Goal: Transaction & Acquisition: Purchase product/service

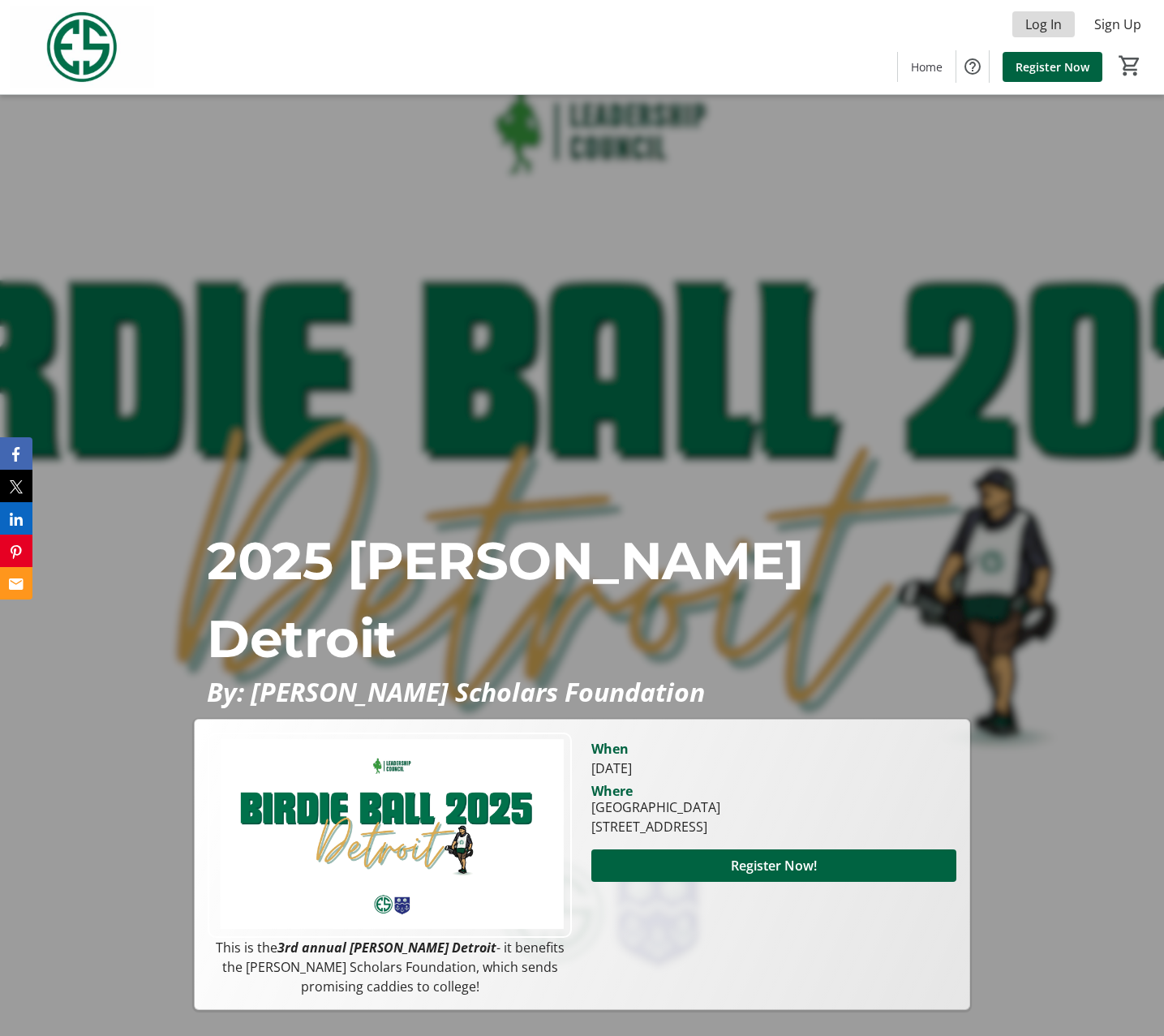
click at [1037, 24] on span "Log In" at bounding box center [1043, 24] width 36 height 19
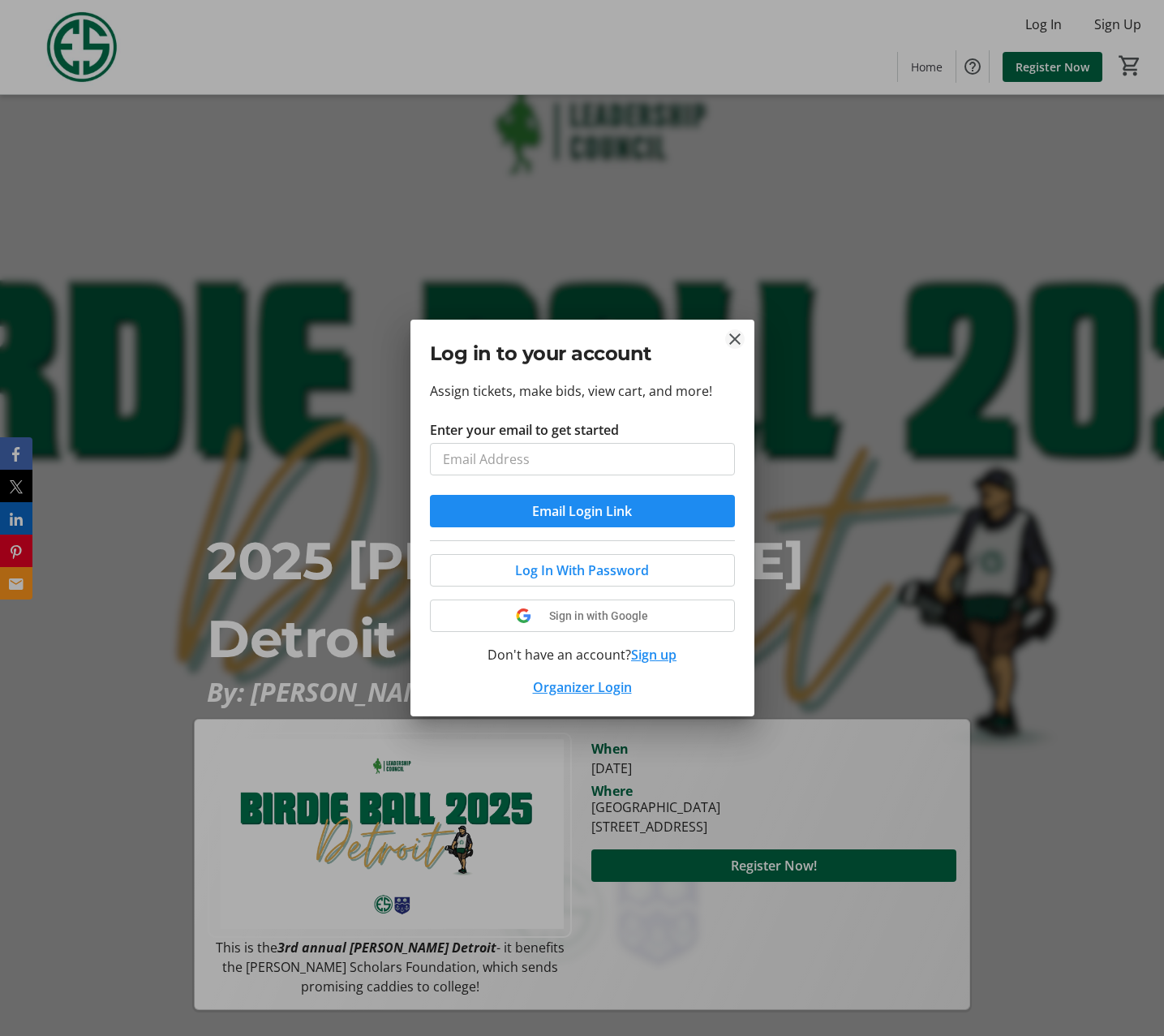
click at [732, 340] on button "Close" at bounding box center [735, 339] width 20 height 19
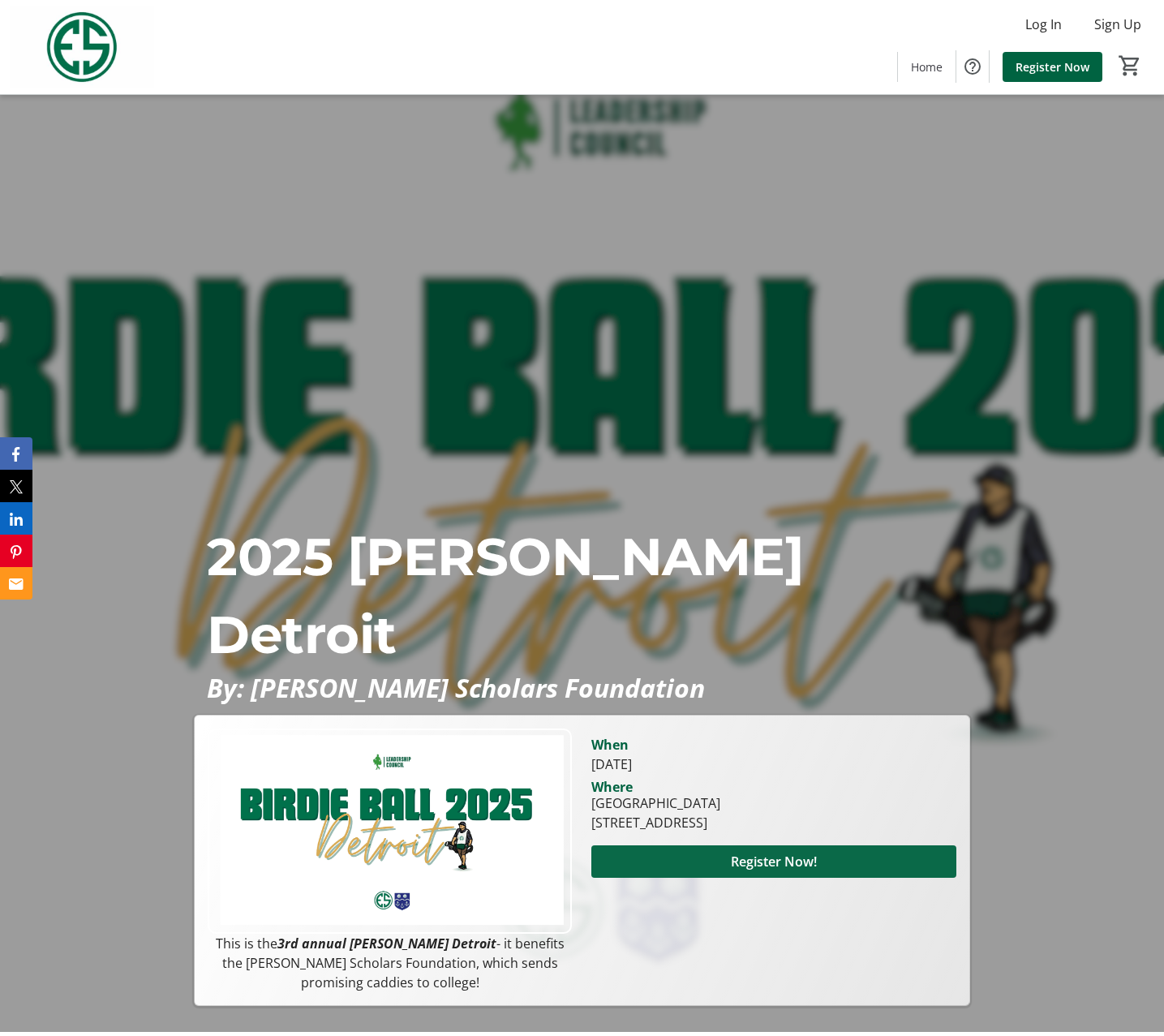
click at [712, 867] on span at bounding box center [773, 861] width 364 height 39
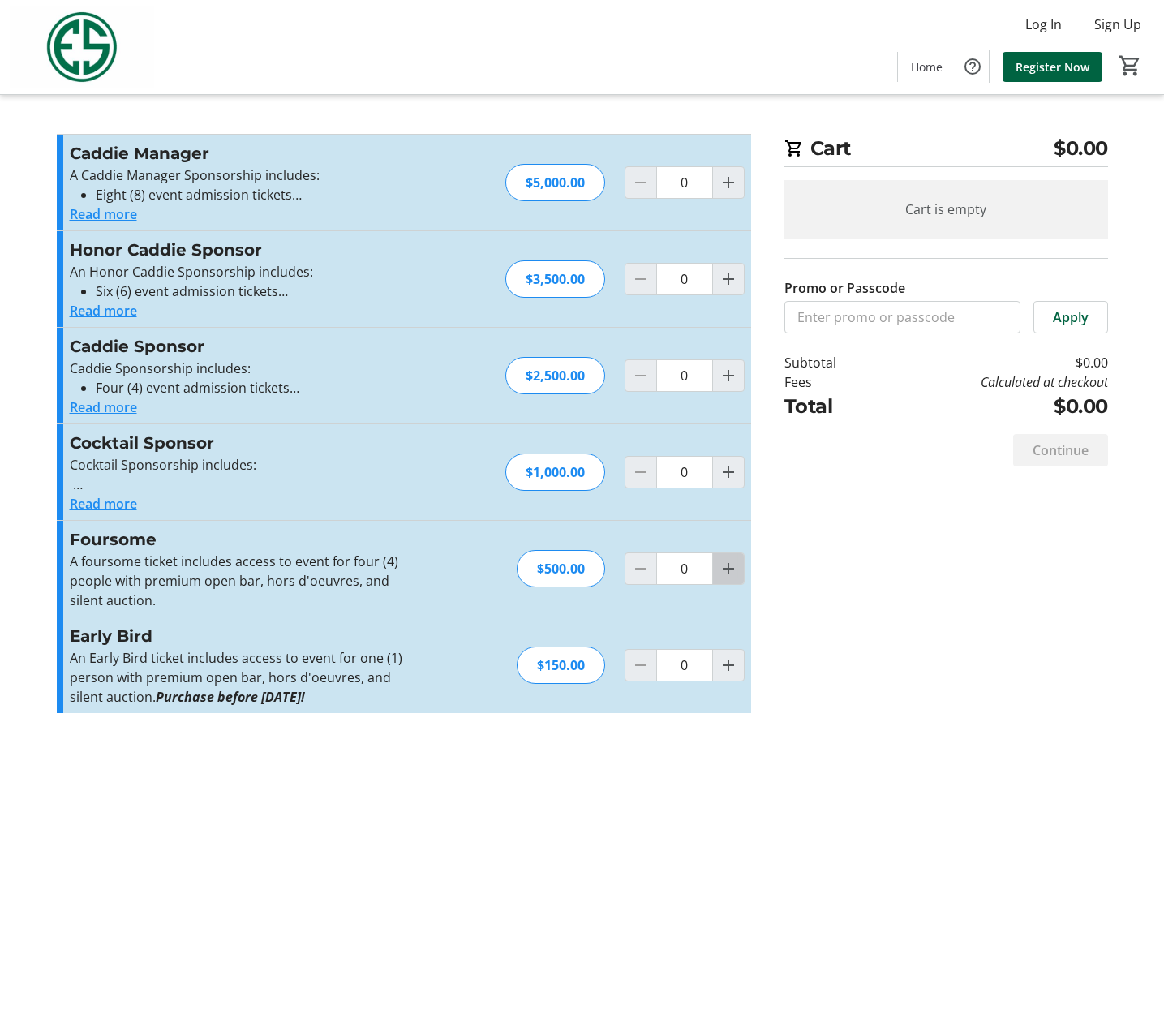
click at [734, 577] on mat-icon "Increment by one" at bounding box center [729, 569] width 20 height 19
type input "1"
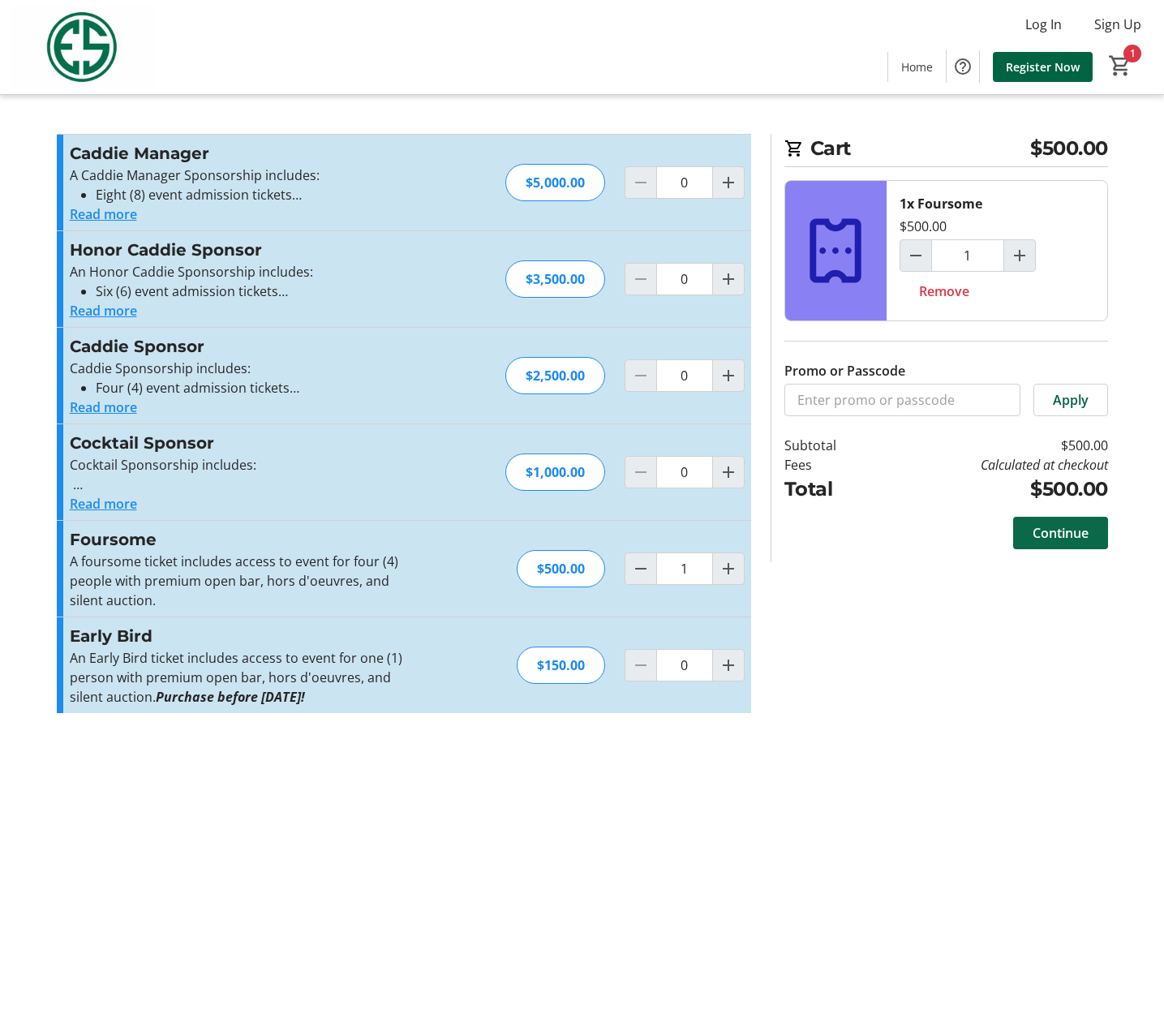
click at [1062, 533] on span "Continue" at bounding box center [1060, 533] width 56 height 19
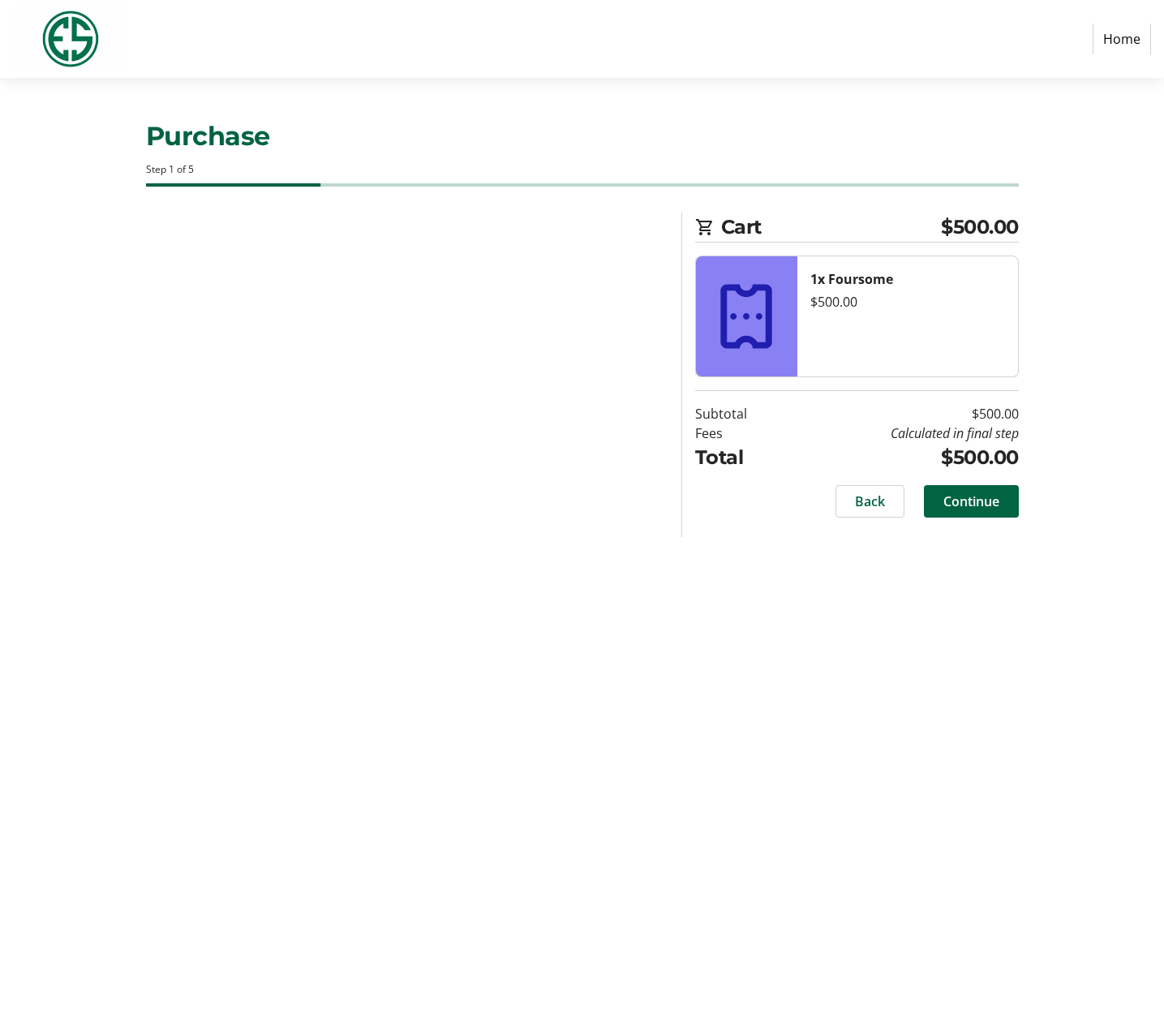
select select "US"
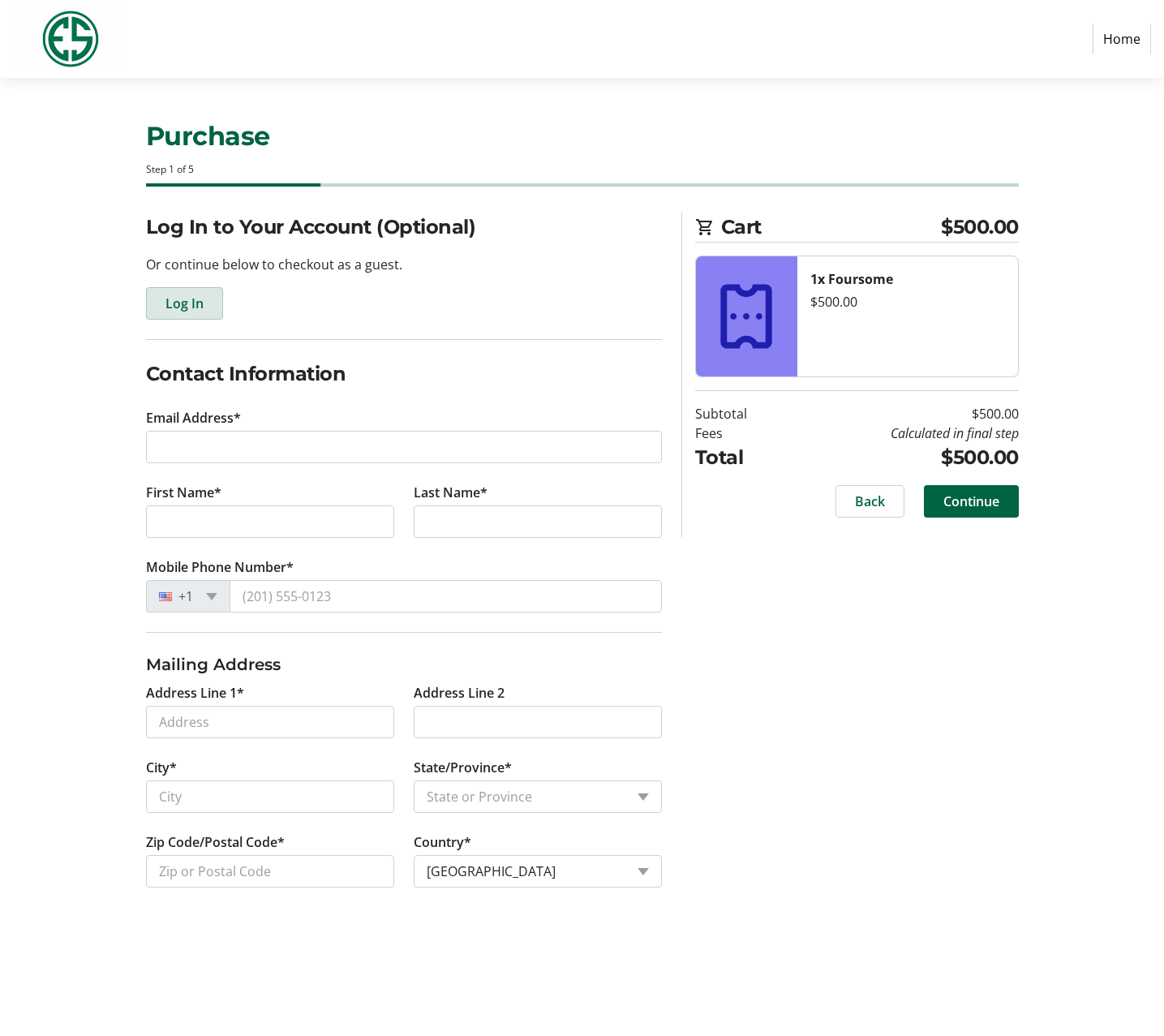
click at [175, 302] on span "Log In" at bounding box center [184, 303] width 38 height 19
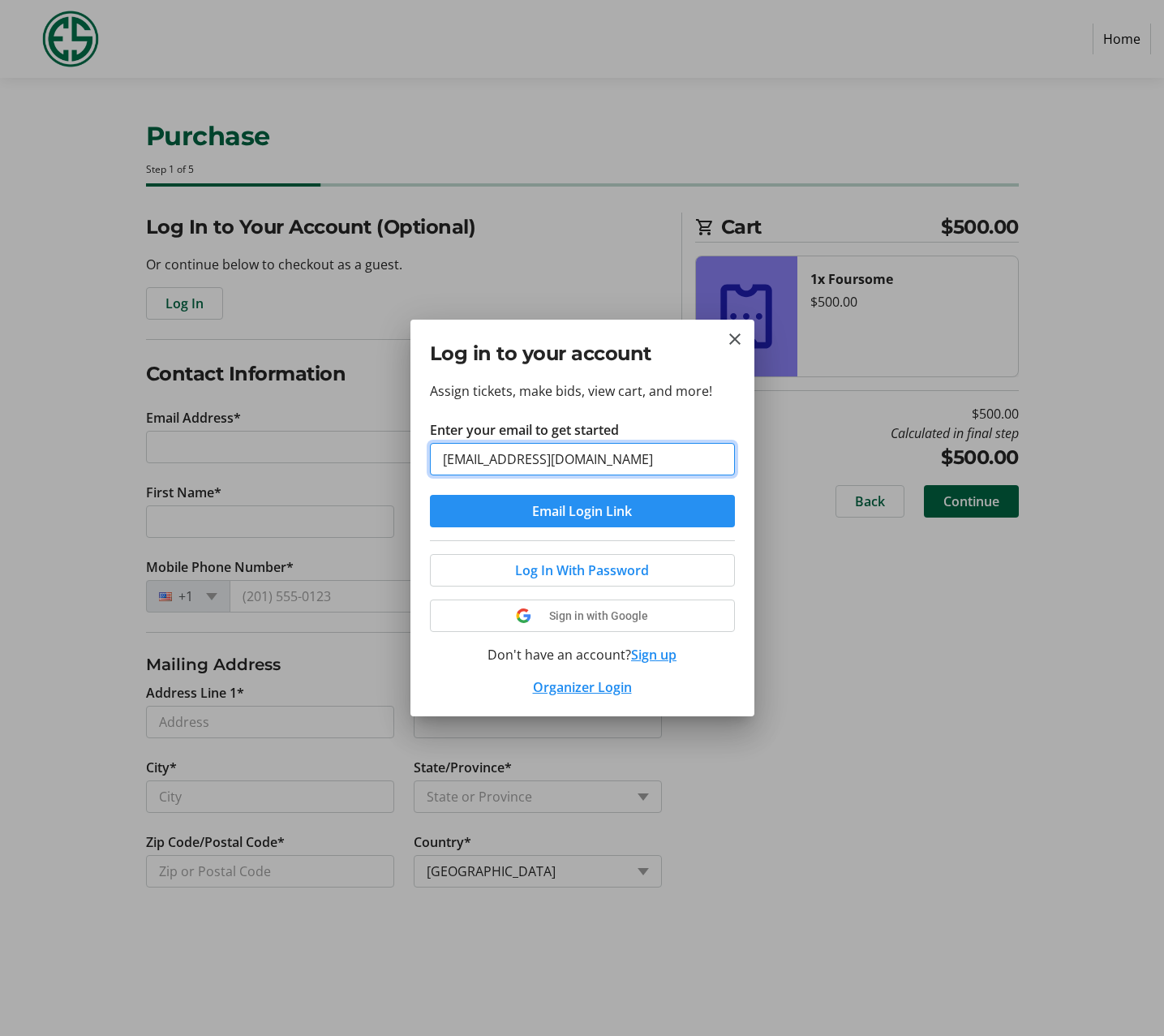
type input "[EMAIL_ADDRESS][DOMAIN_NAME]"
click at [554, 514] on span "Email Login Link" at bounding box center [582, 511] width 100 height 19
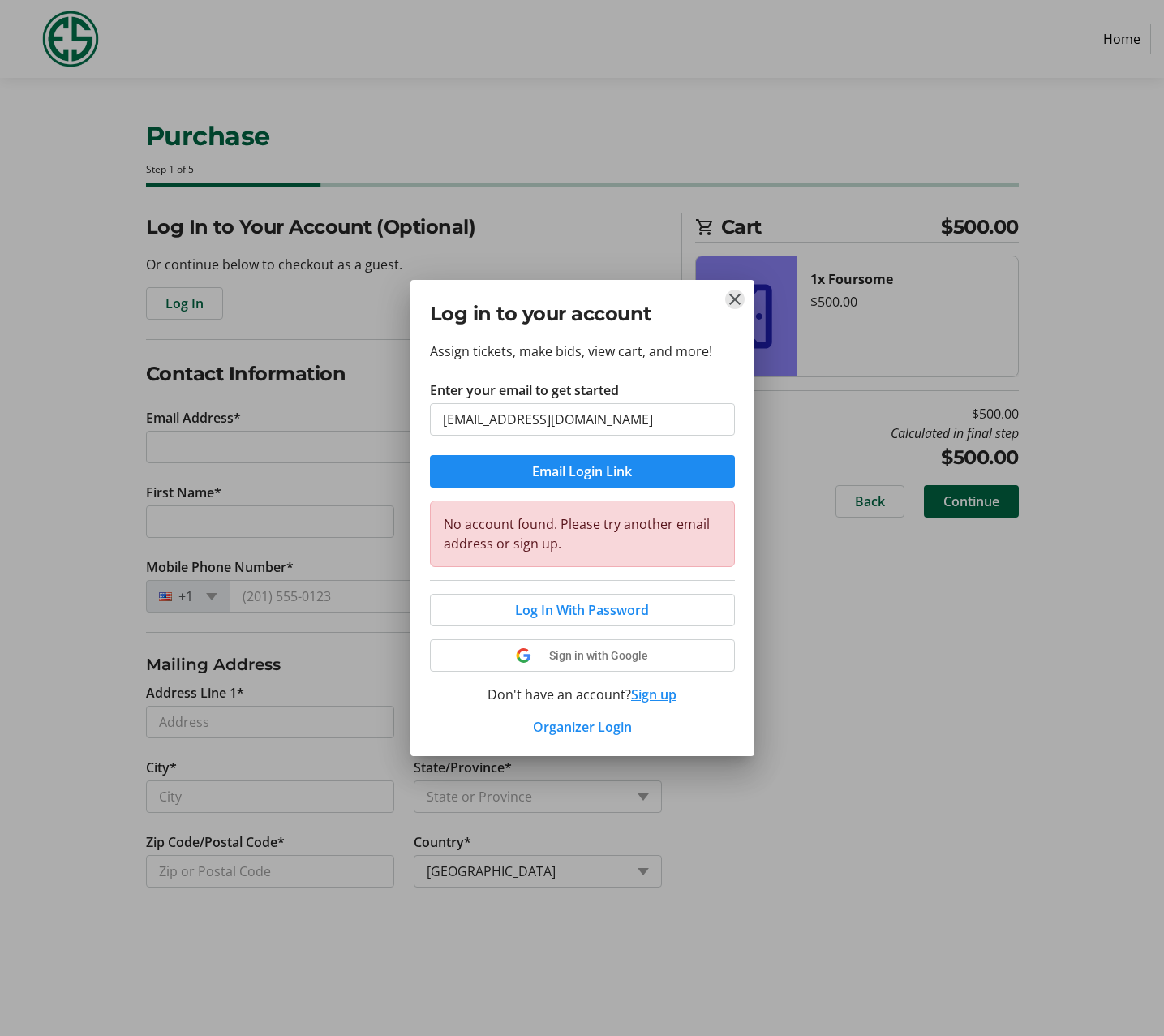
click at [730, 301] on mat-icon "Close" at bounding box center [735, 300] width 20 height 19
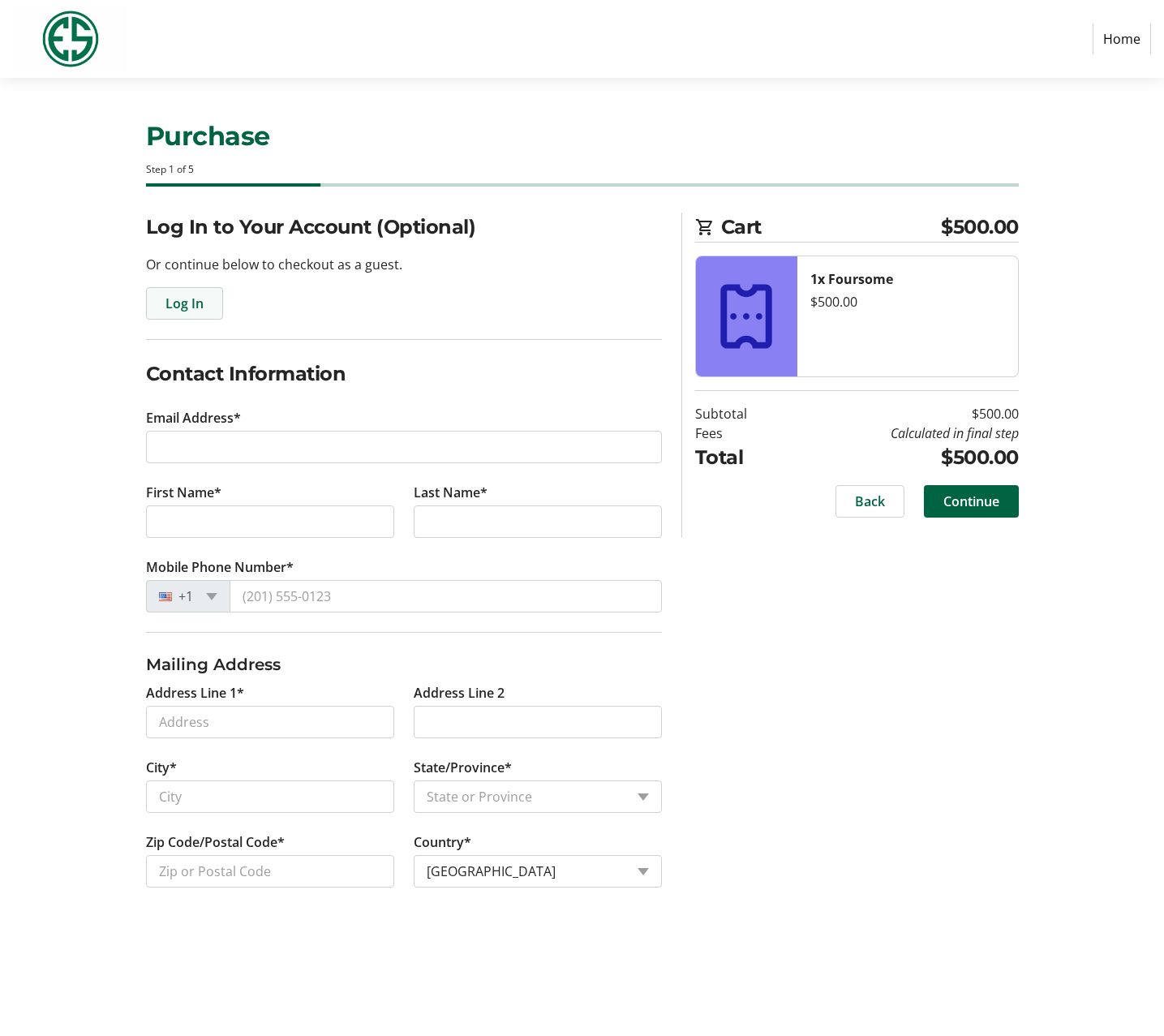
click at [191, 303] on span "Log In" at bounding box center [184, 303] width 38 height 19
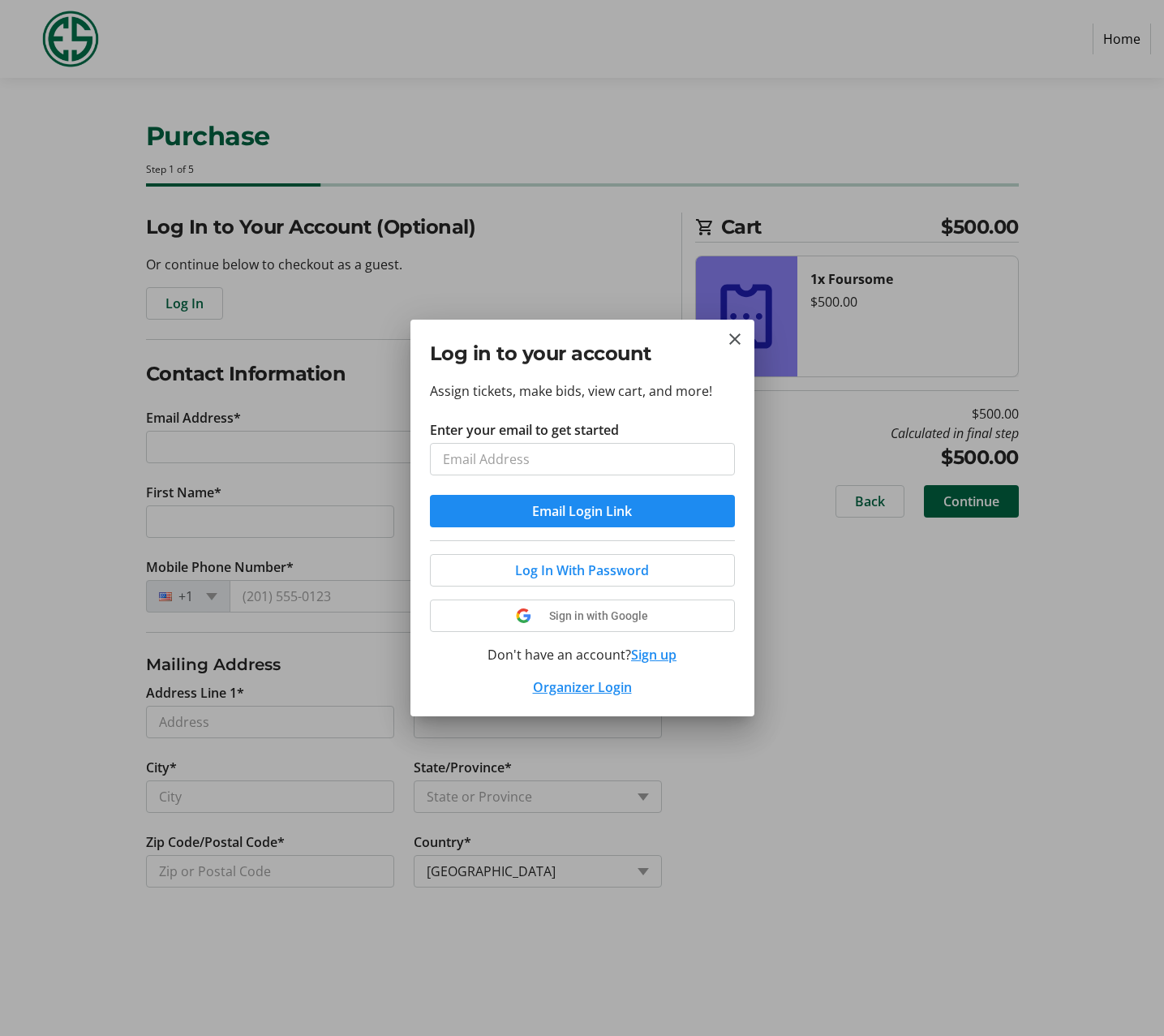
click at [658, 658] on button "Sign up" at bounding box center [653, 655] width 45 height 19
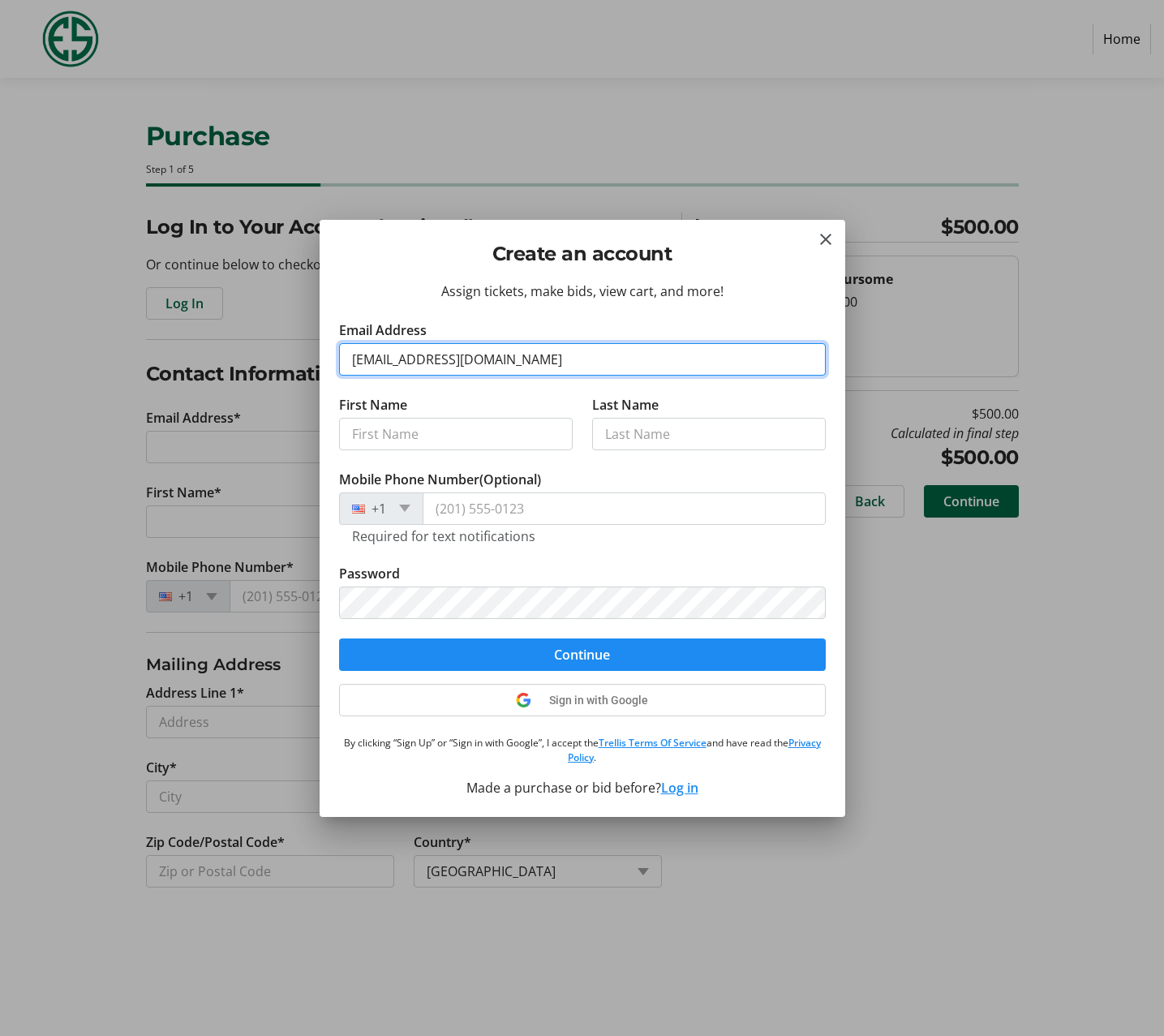
type input "[EMAIL_ADDRESS][DOMAIN_NAME]"
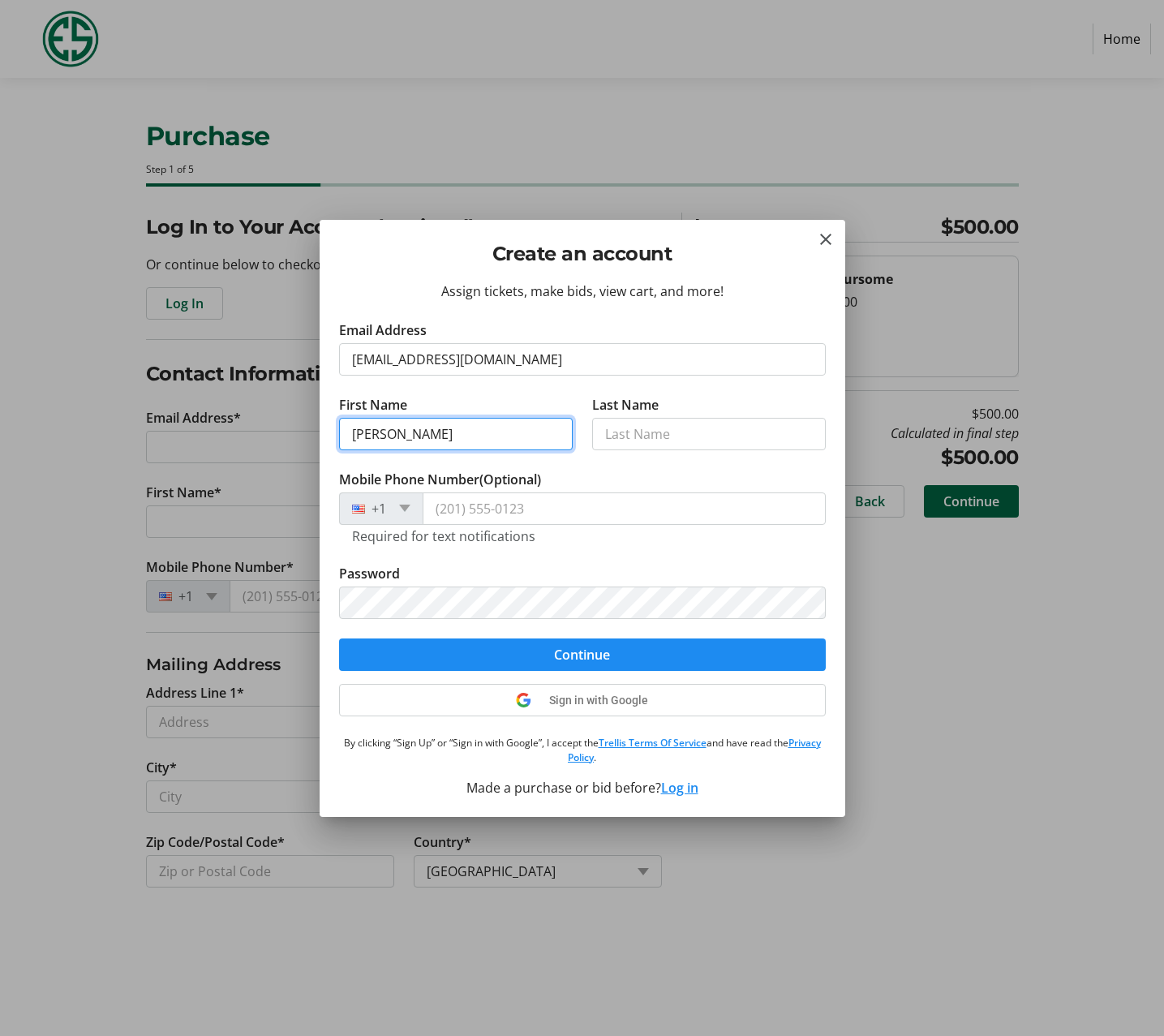
type input "[PERSON_NAME]"
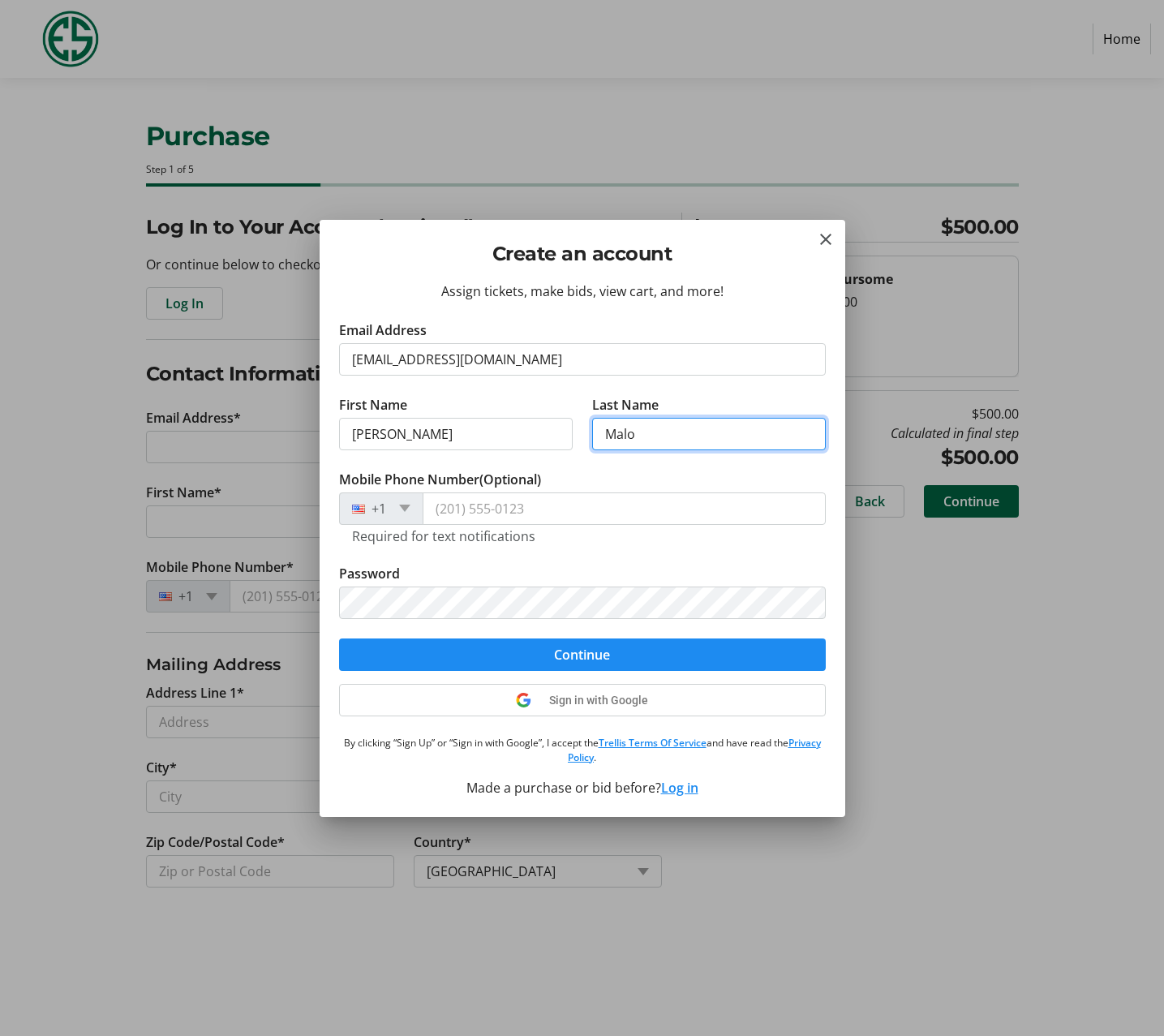
type input "Malo"
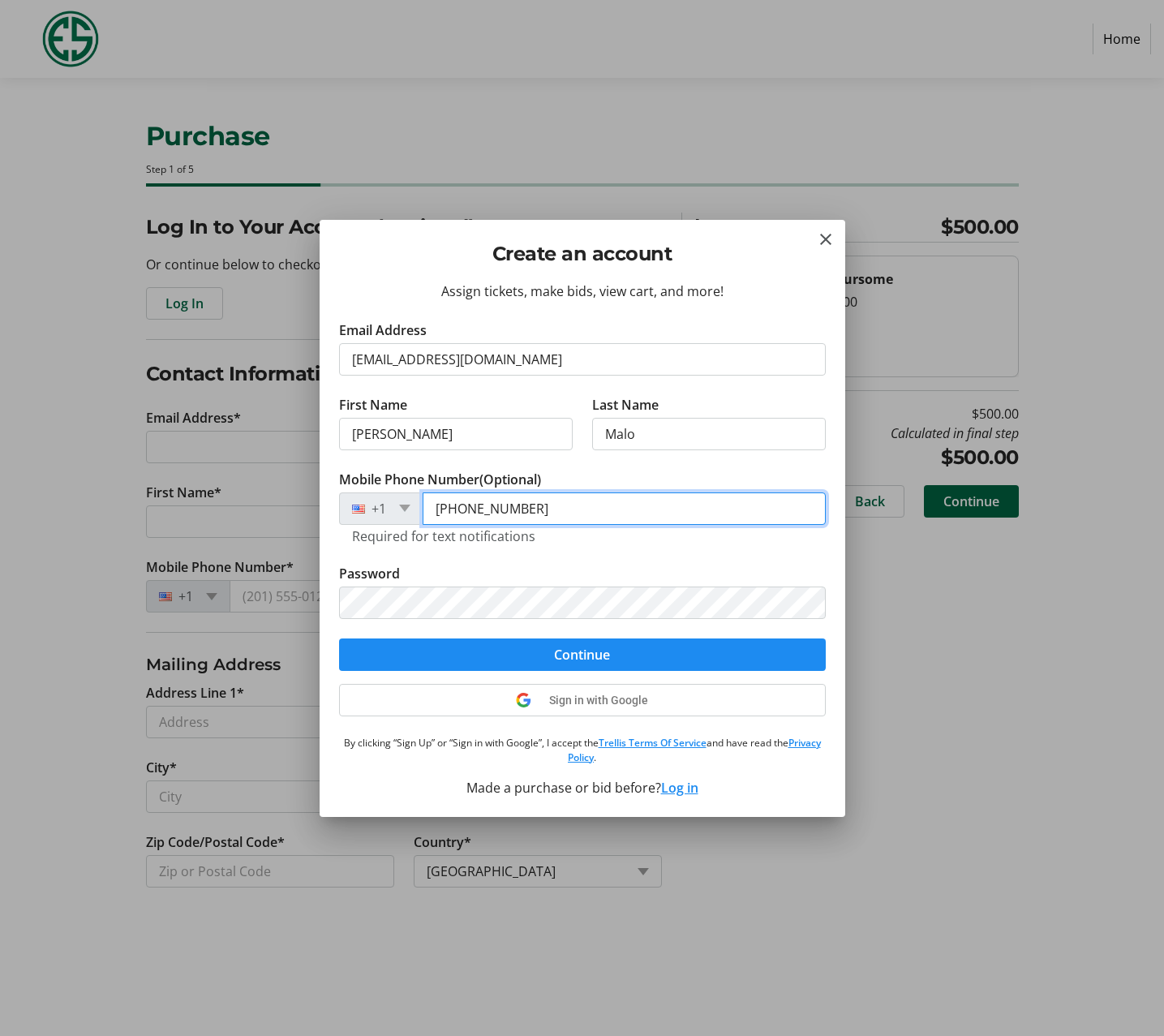
type input "[PHONE_NUMBER]"
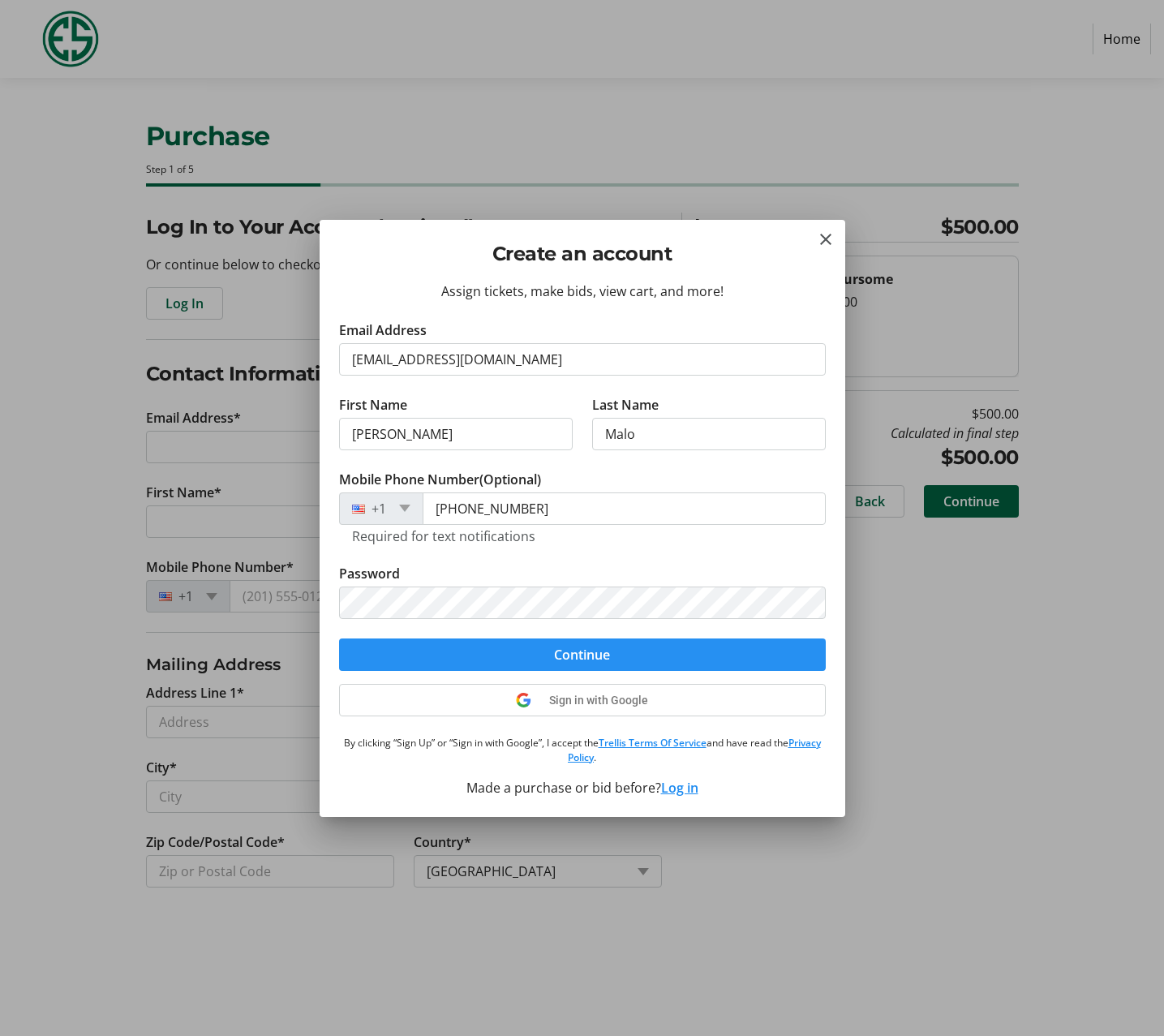
click at [604, 661] on span "Continue" at bounding box center [582, 655] width 56 height 19
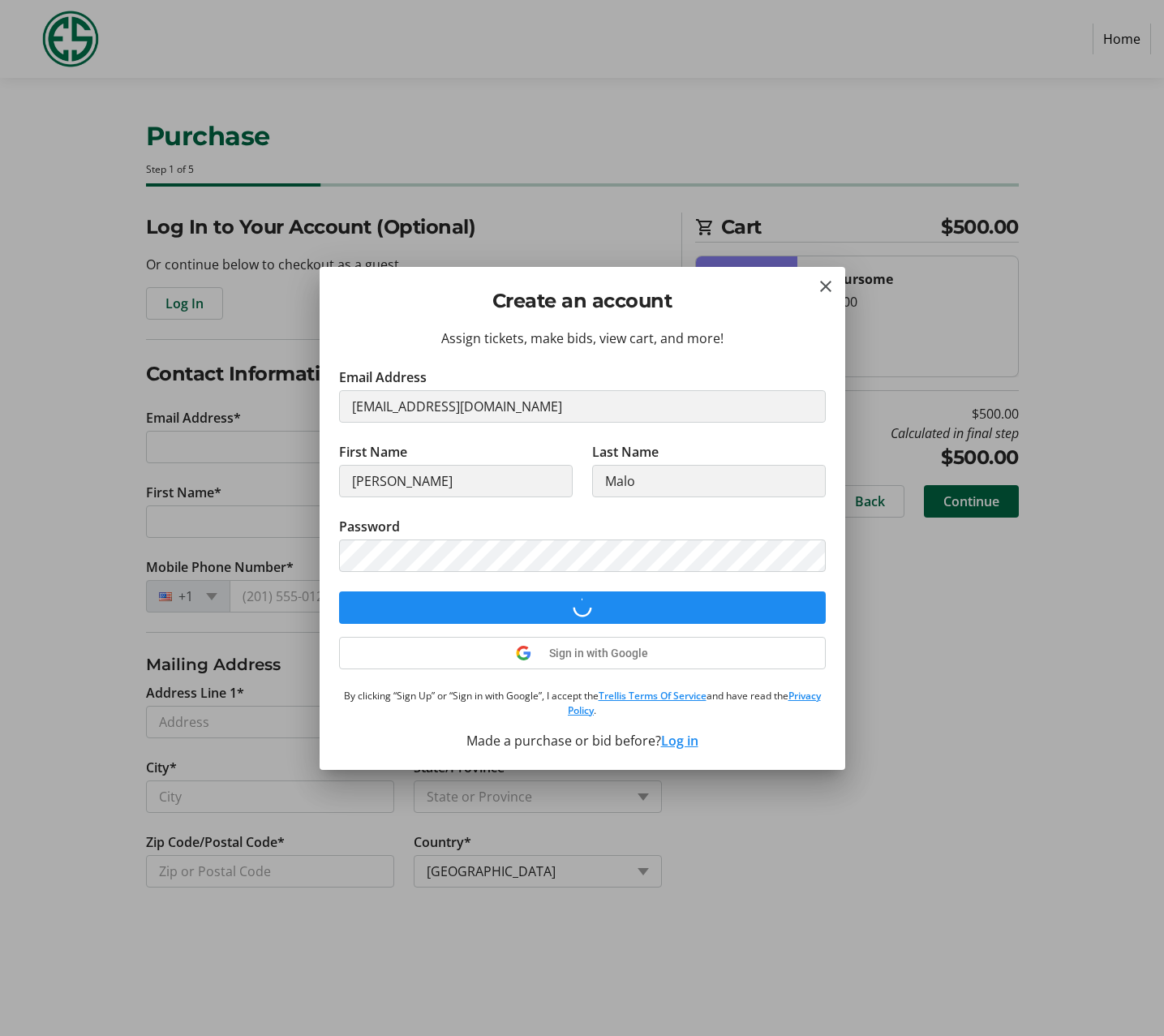
select select "US"
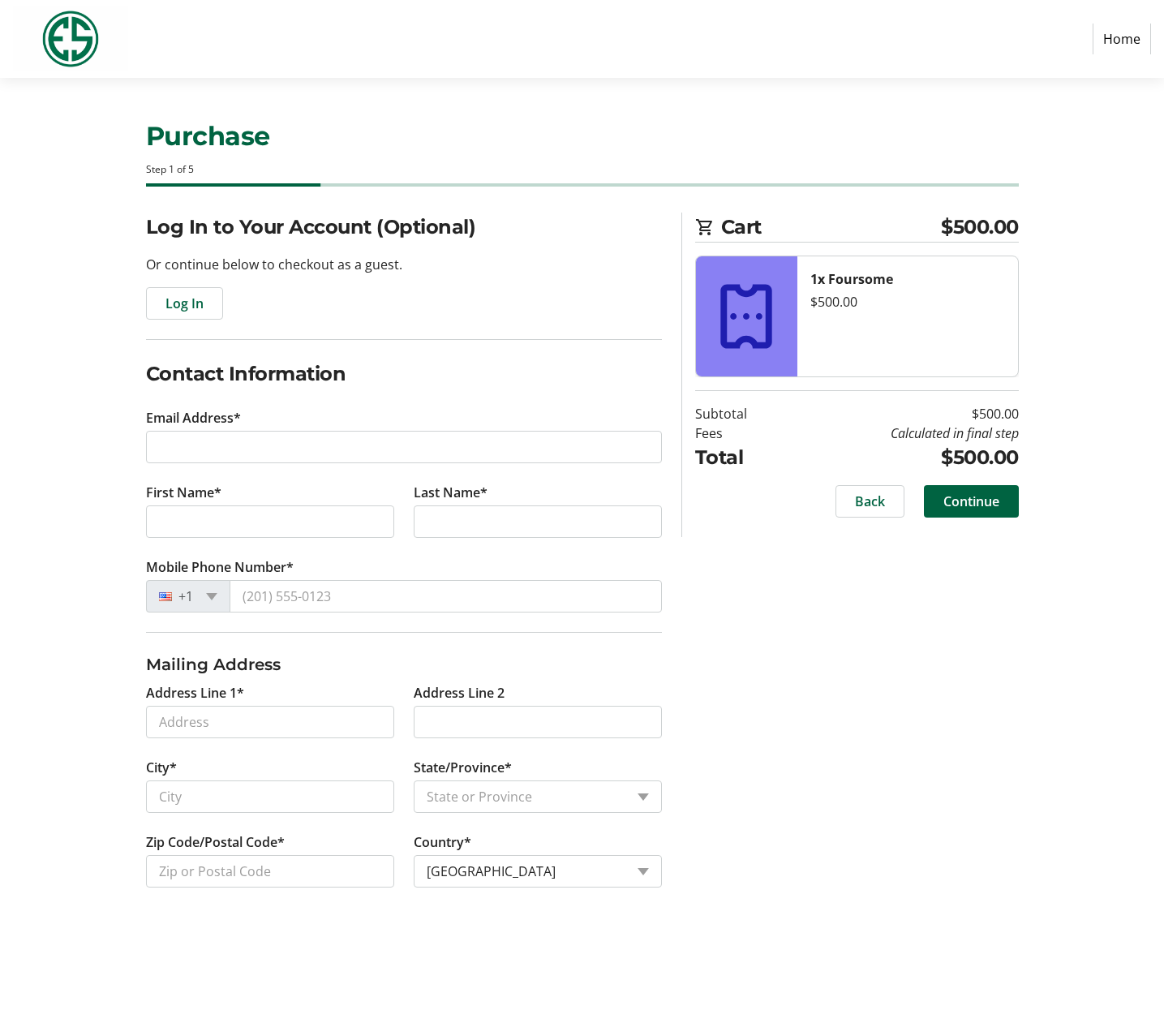
type input "[EMAIL_ADDRESS][DOMAIN_NAME]"
type input "[PERSON_NAME]"
type input "Malo"
type input "[PHONE_NUMBER]"
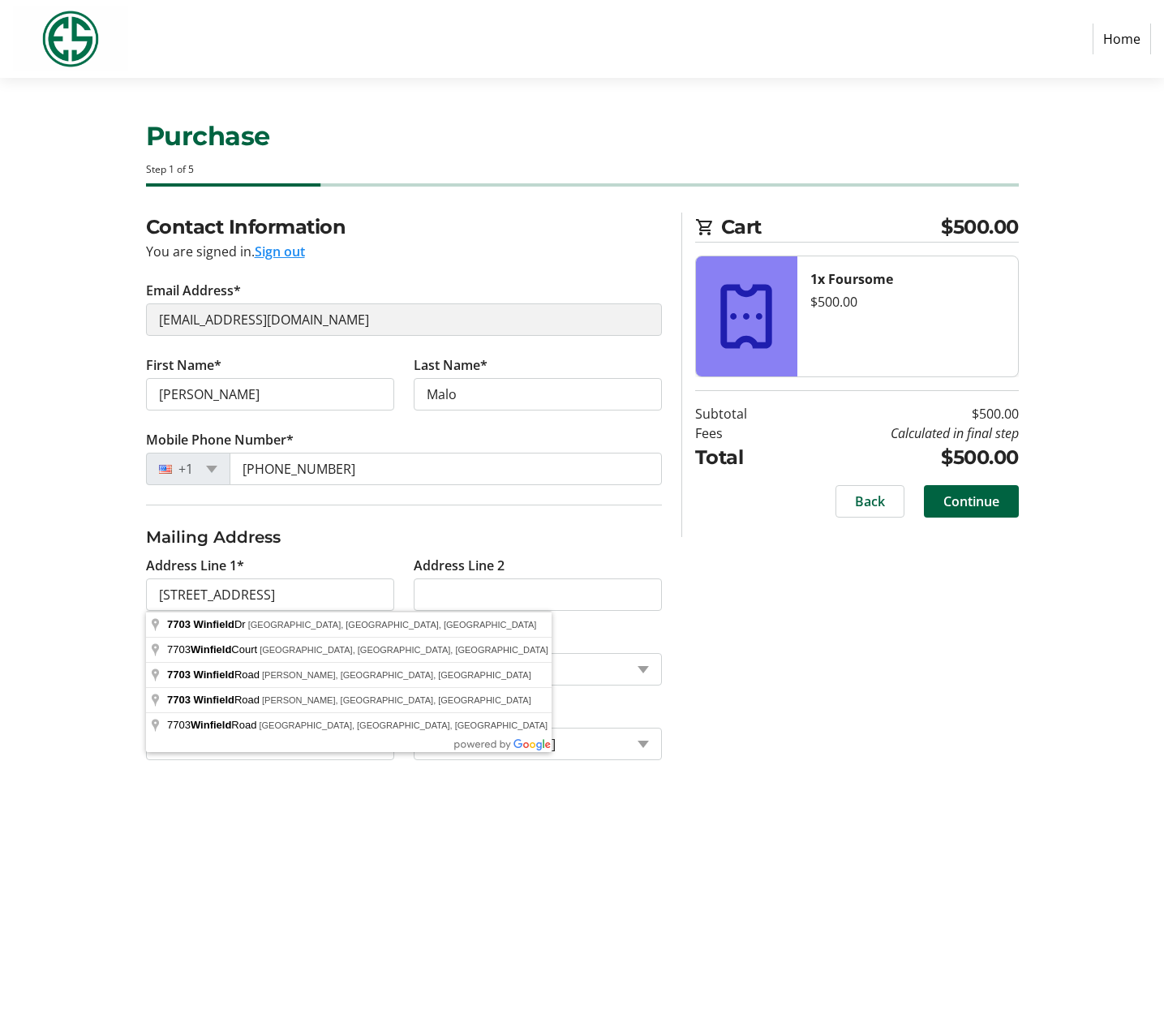
type input "[STREET_ADDRESS]"
type input "[GEOGRAPHIC_DATA]"
select select "MI"
type input "48116"
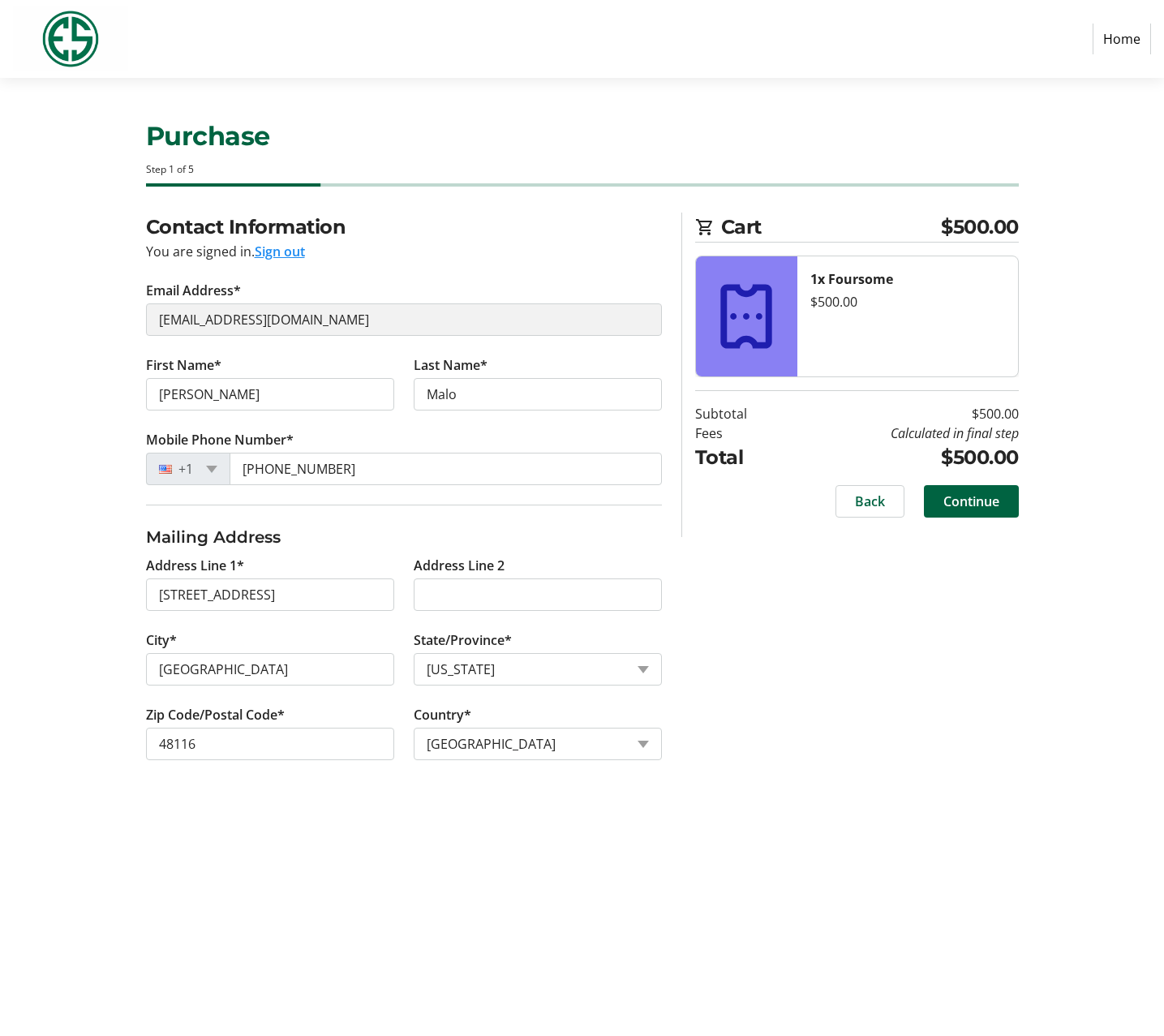
click at [948, 700] on div "Contact Information You are signed in. Sign out Email Address* [EMAIL_ADDRESS][…" at bounding box center [582, 506] width 1071 height 587
click at [966, 507] on span "Continue" at bounding box center [971, 502] width 56 height 19
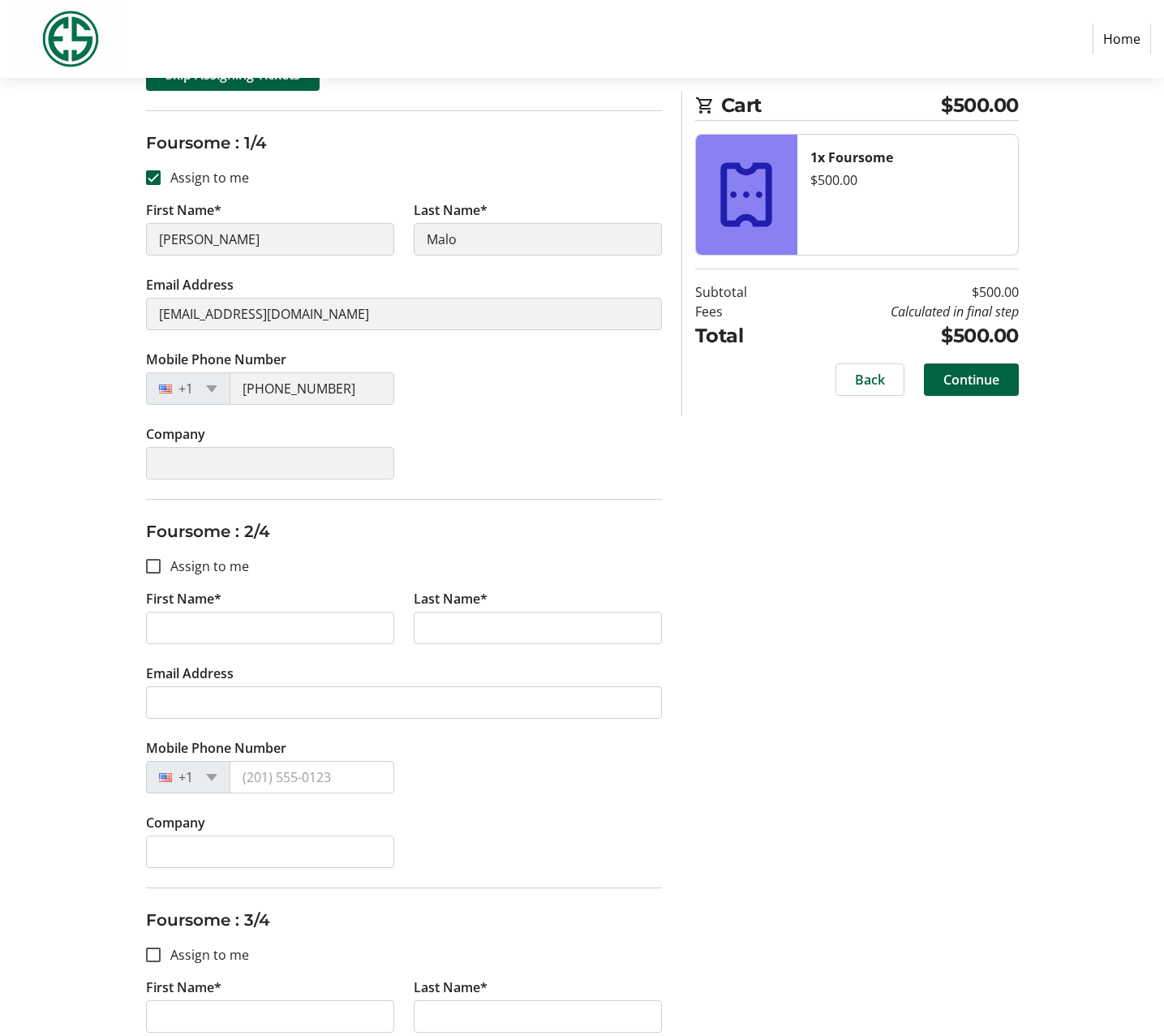
scroll to position [247, 0]
type input "[PERSON_NAME]"
type input "Malo"
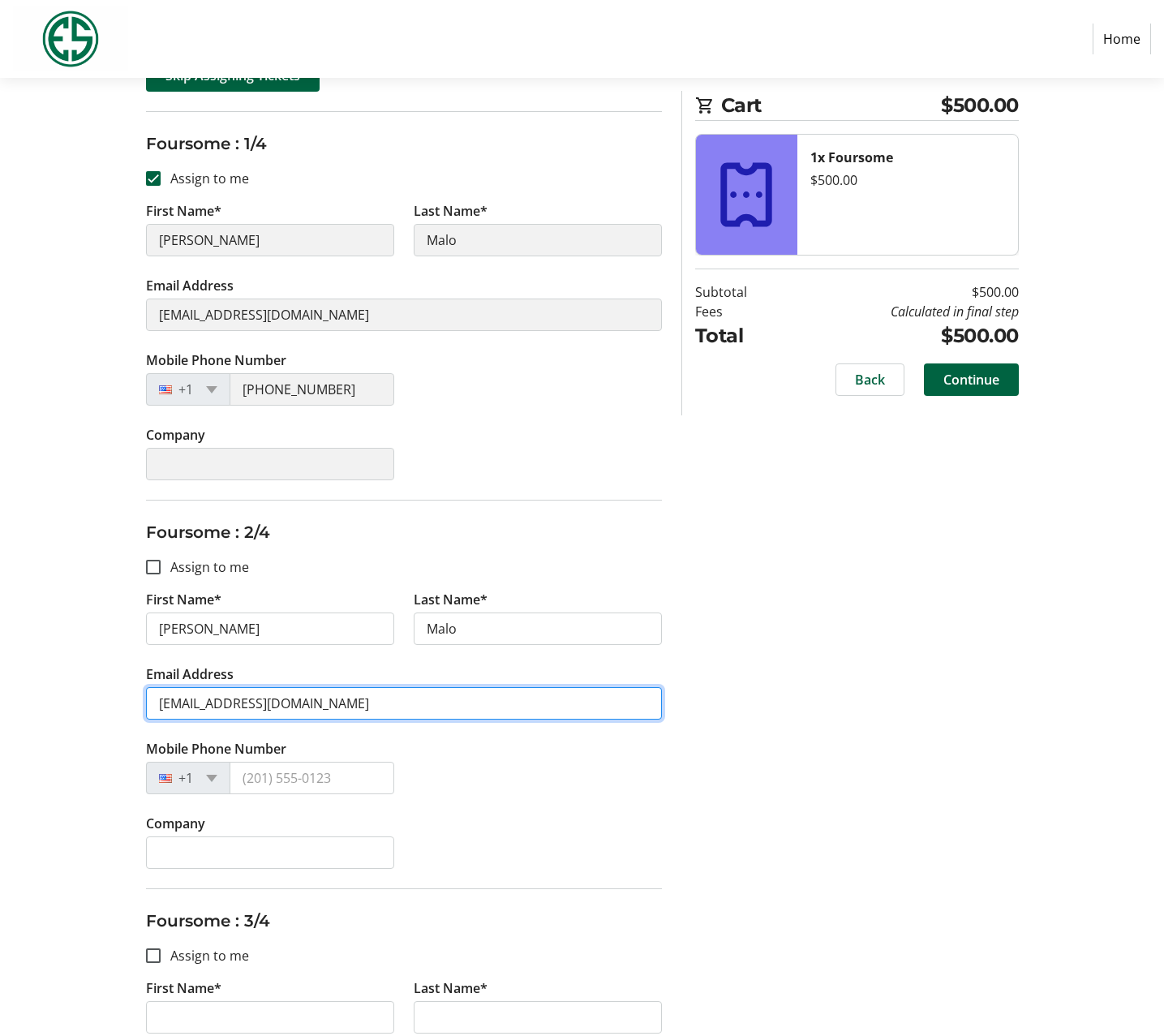
type input "[EMAIL_ADDRESS][DOMAIN_NAME]"
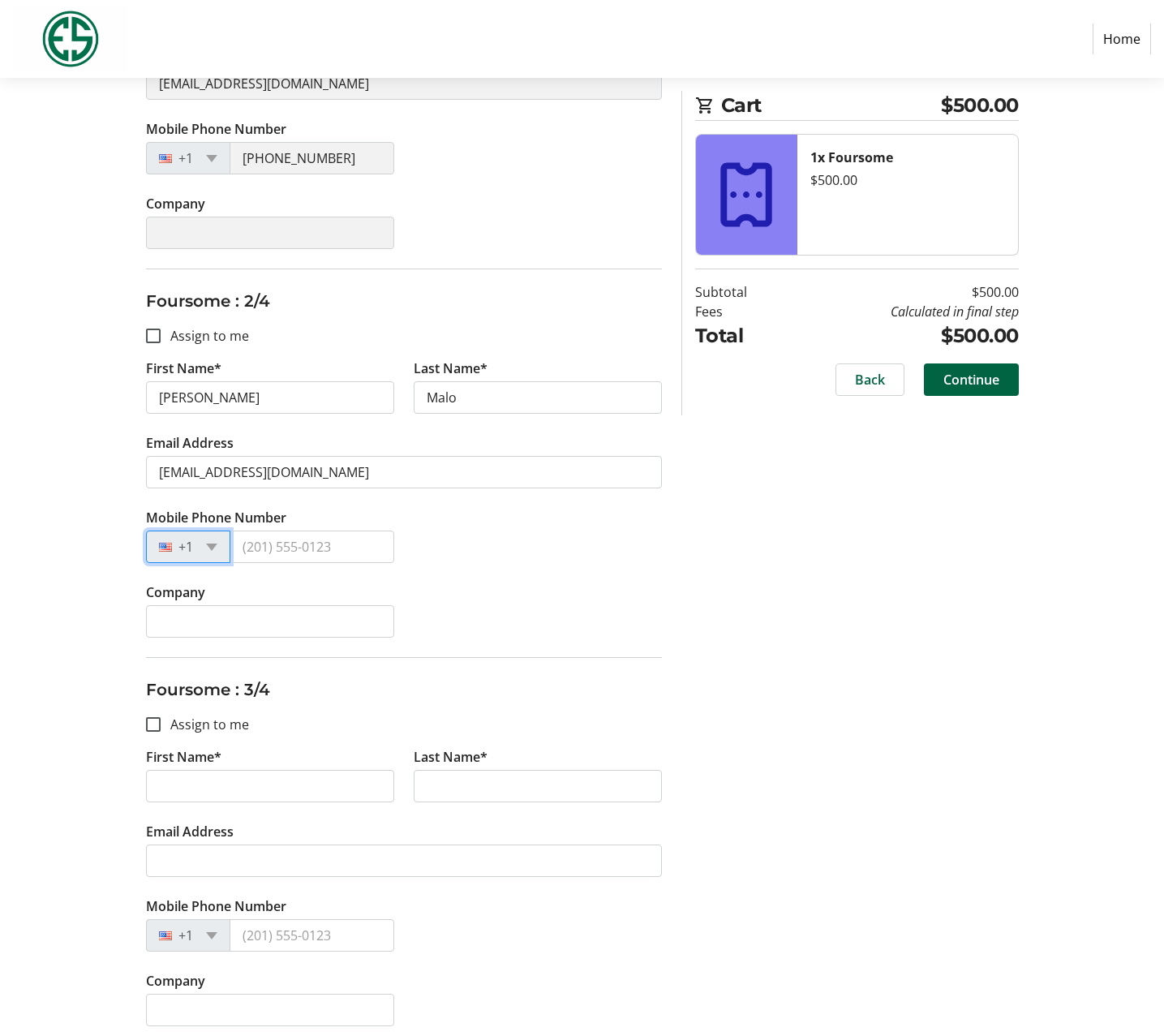
scroll to position [490, 0]
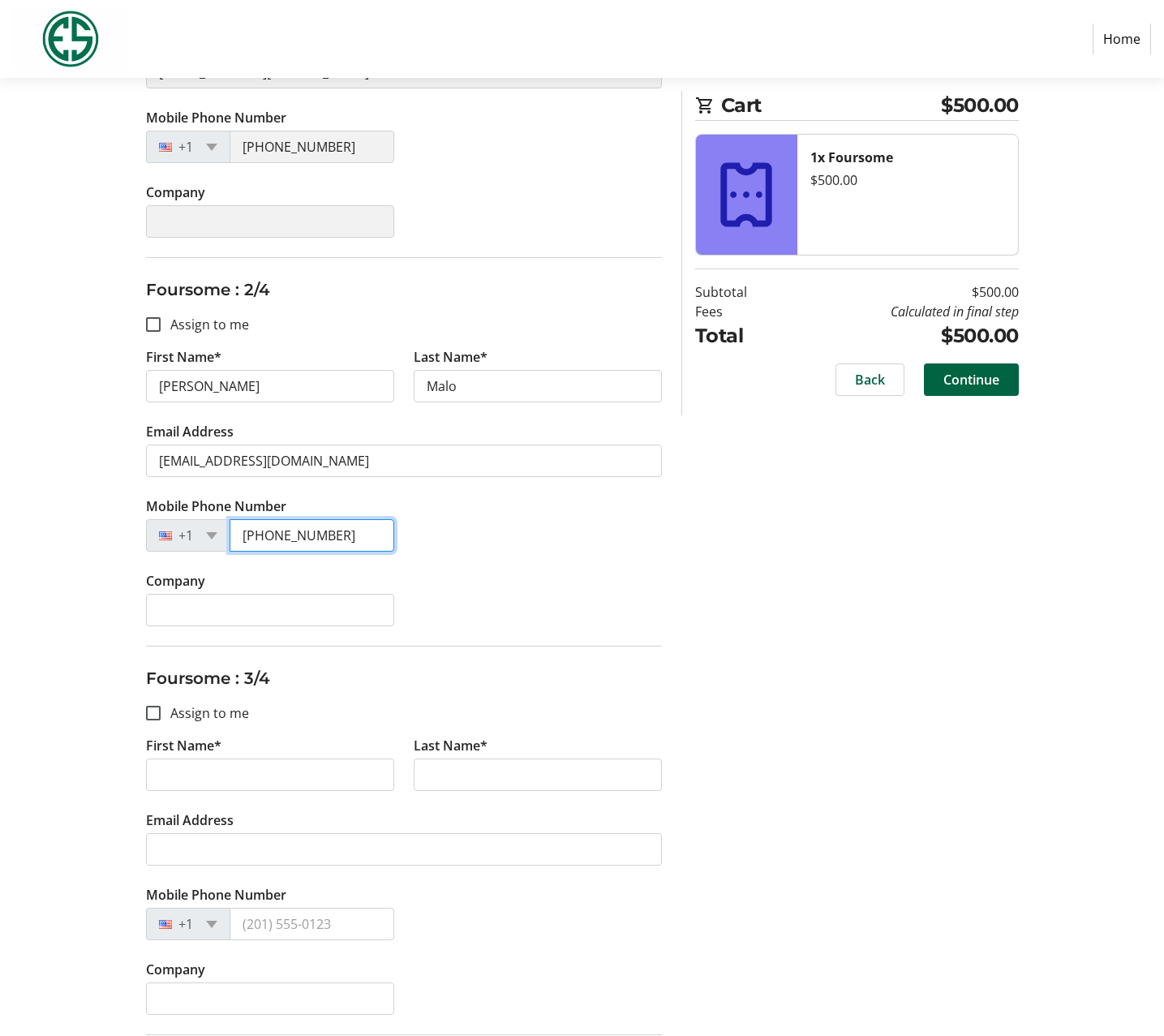
type input "[PHONE_NUMBER]"
click at [543, 573] on div "Company" at bounding box center [404, 608] width 535 height 74
type input "[PERSON_NAME]"
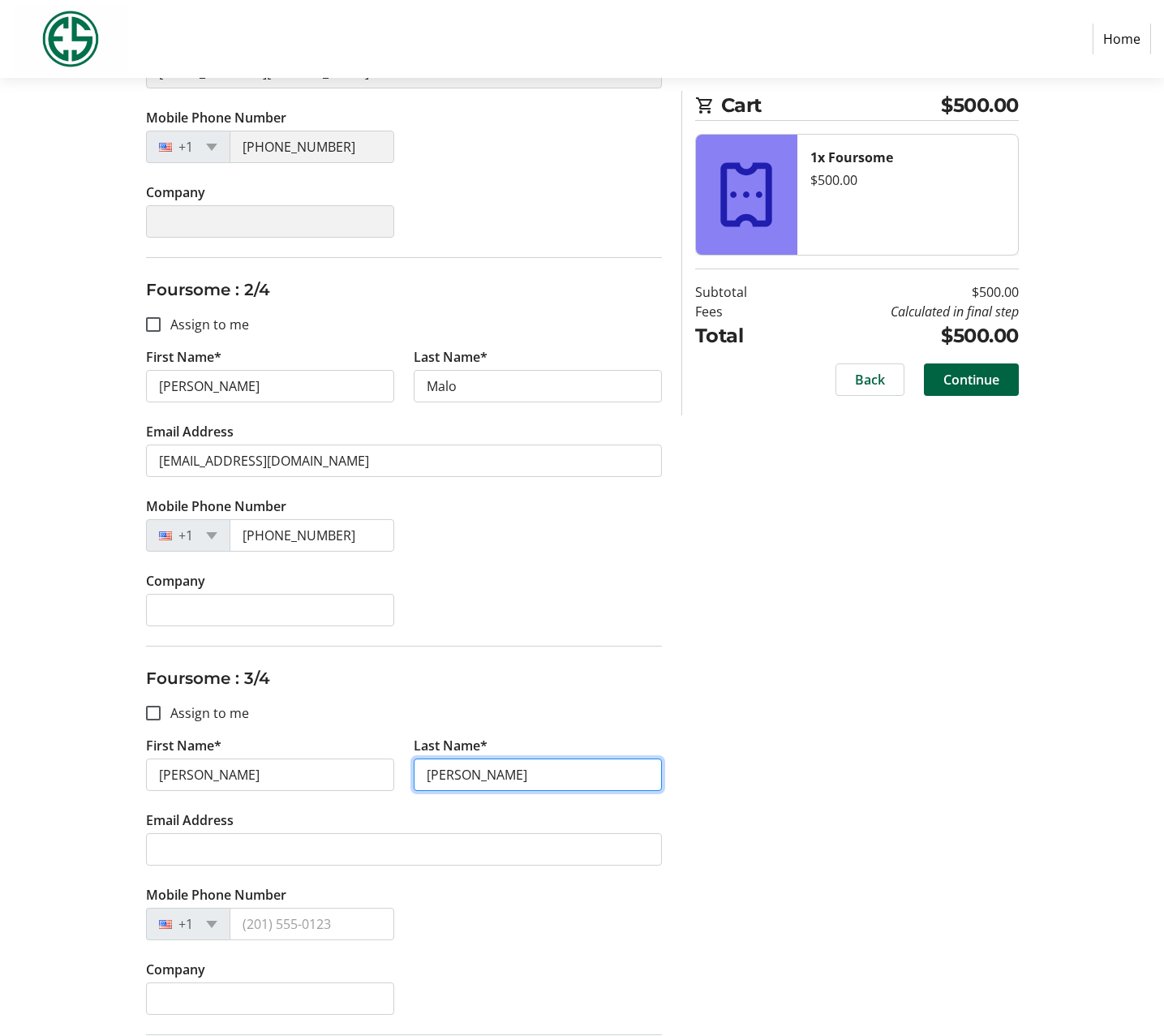
type input "[PERSON_NAME]"
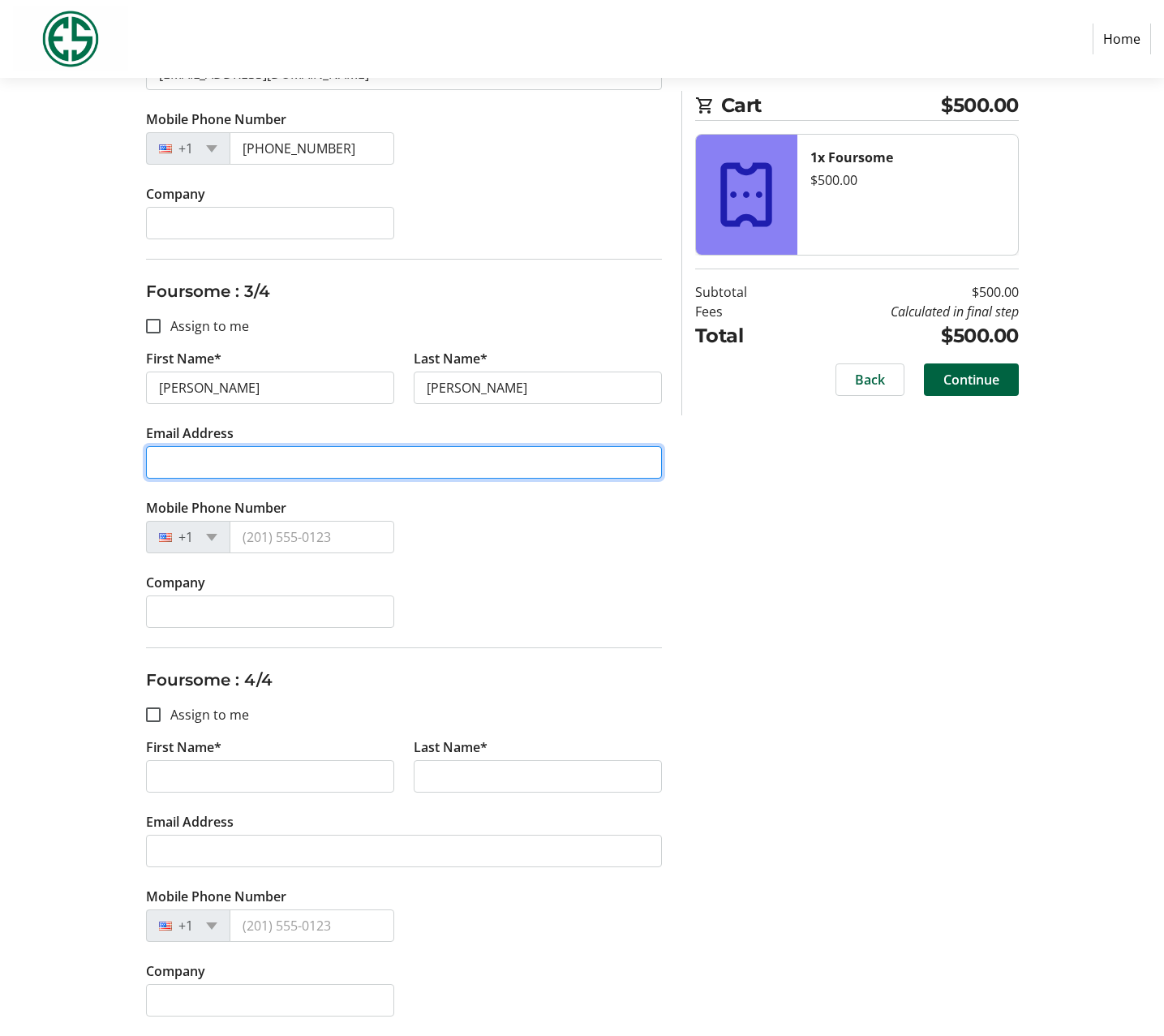
scroll to position [876, 0]
click at [224, 469] on input "Email Address" at bounding box center [404, 462] width 516 height 33
type input "[EMAIL_ADDRESS][DOMAIN_NAME]"
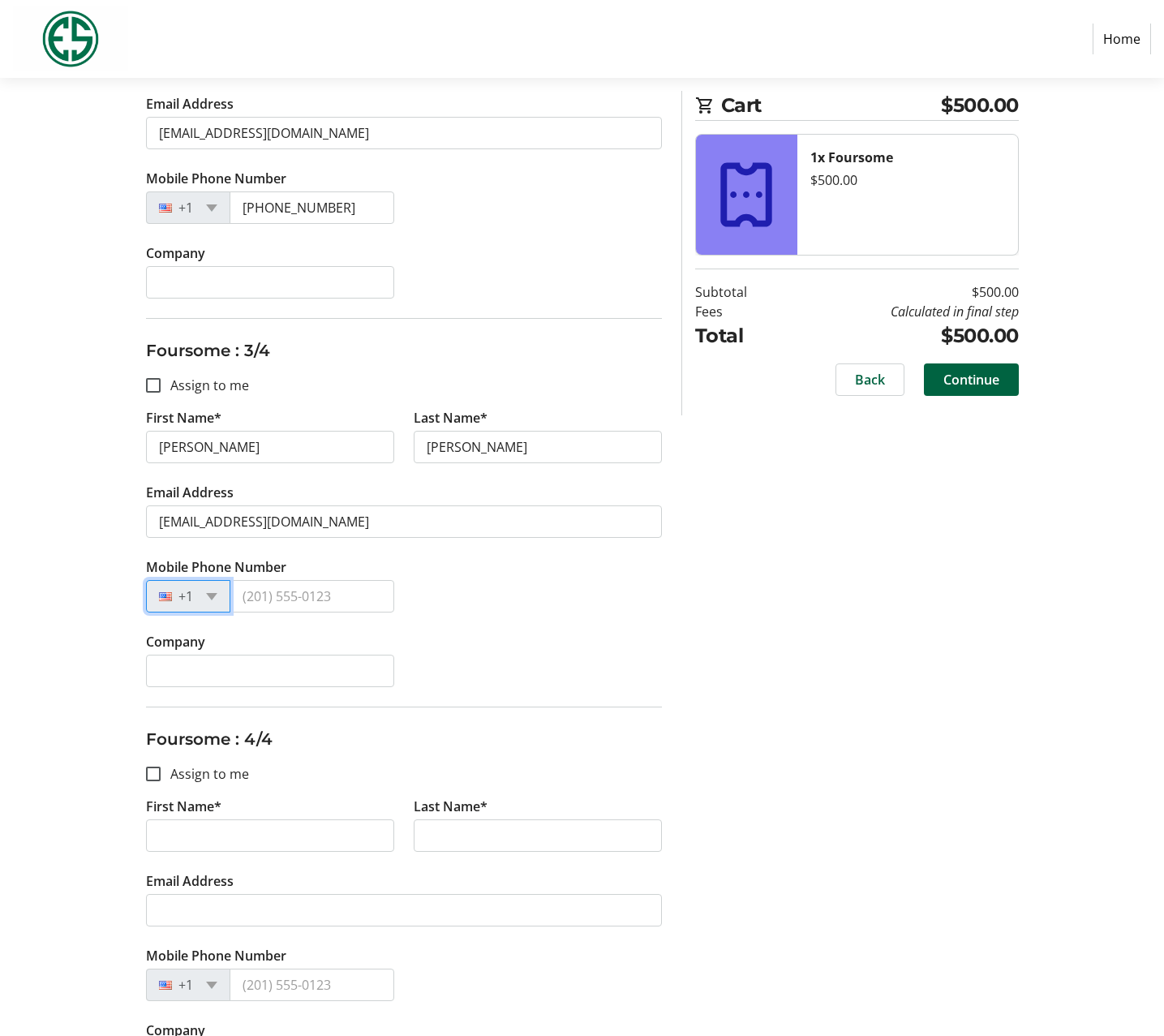
scroll to position [821, 0]
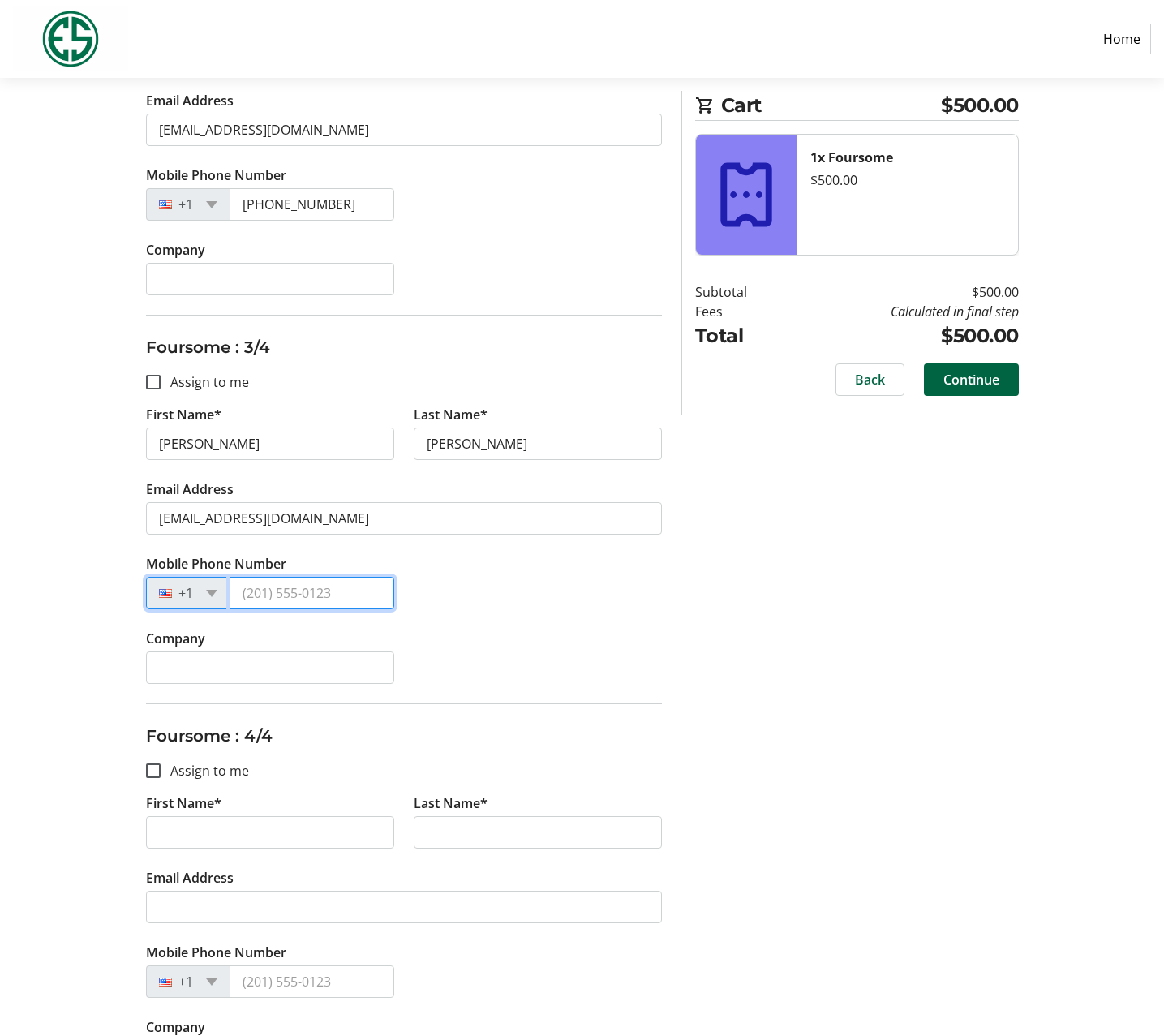
click at [291, 592] on input "Mobile Phone Number" at bounding box center [312, 593] width 165 height 33
type input "[PHONE_NUMBER]"
click at [599, 679] on div "Company" at bounding box center [404, 666] width 535 height 74
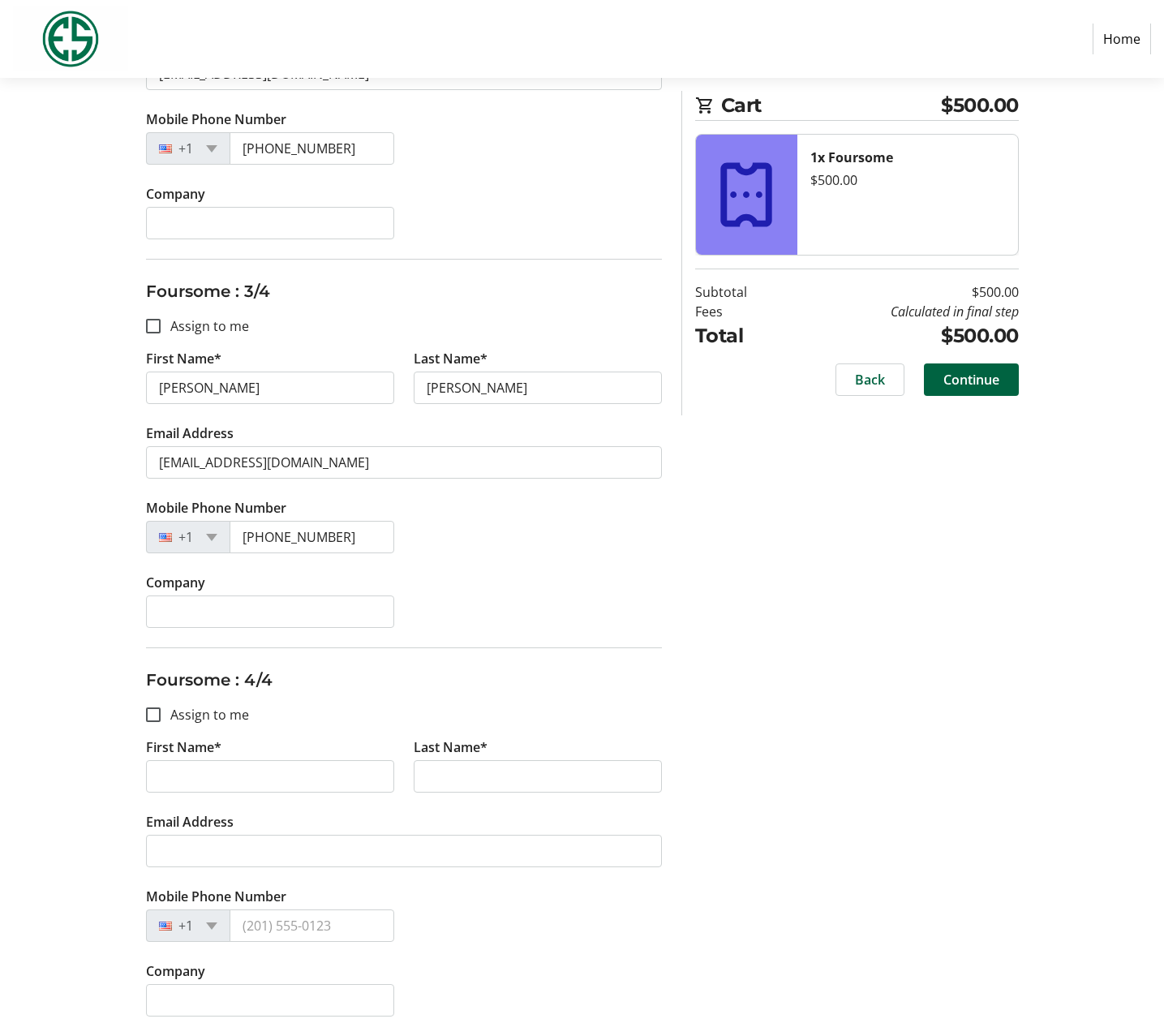
scroll to position [876, 0]
type input "[PERSON_NAME]"
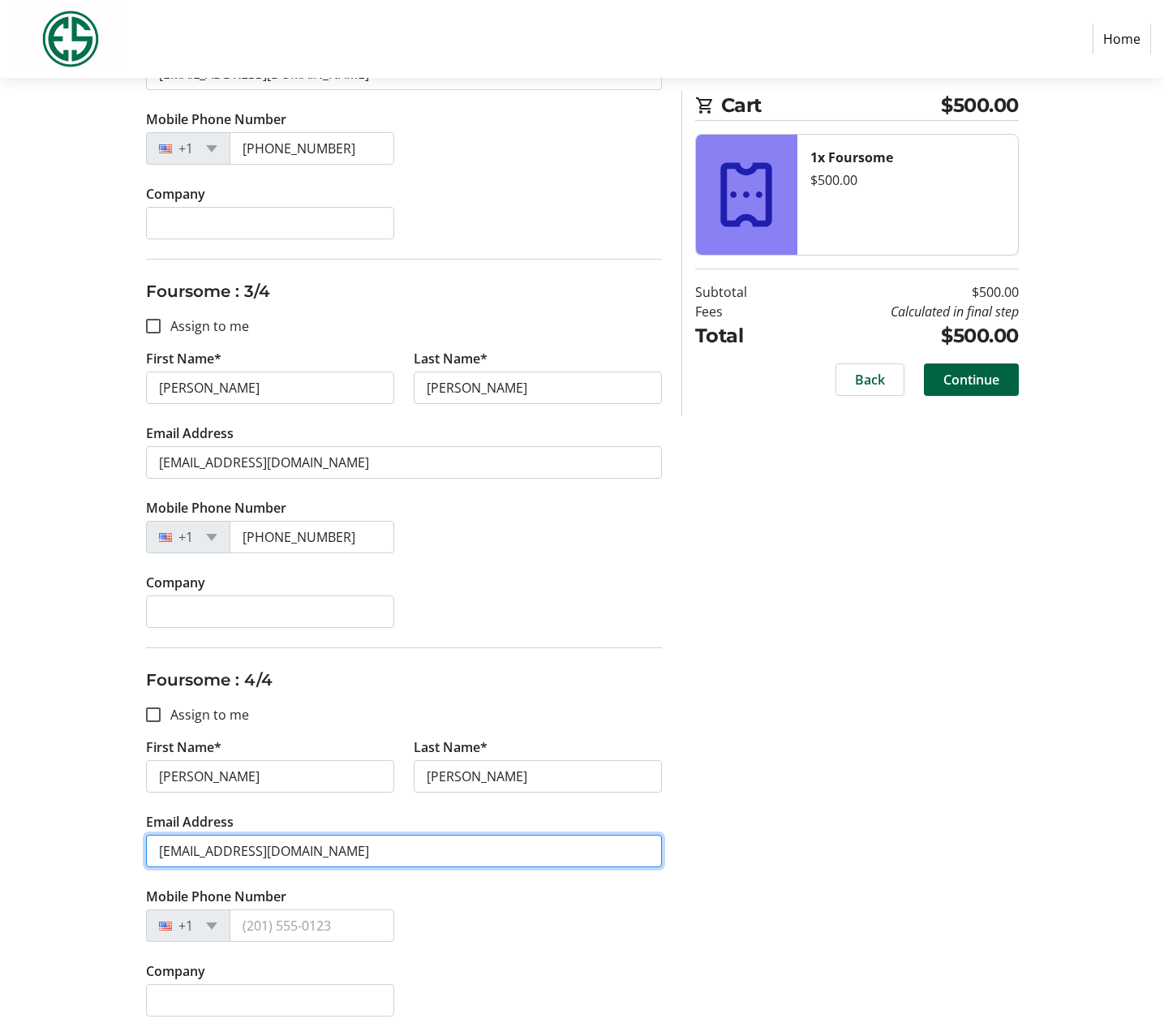
type input "[EMAIL_ADDRESS][DOMAIN_NAME]"
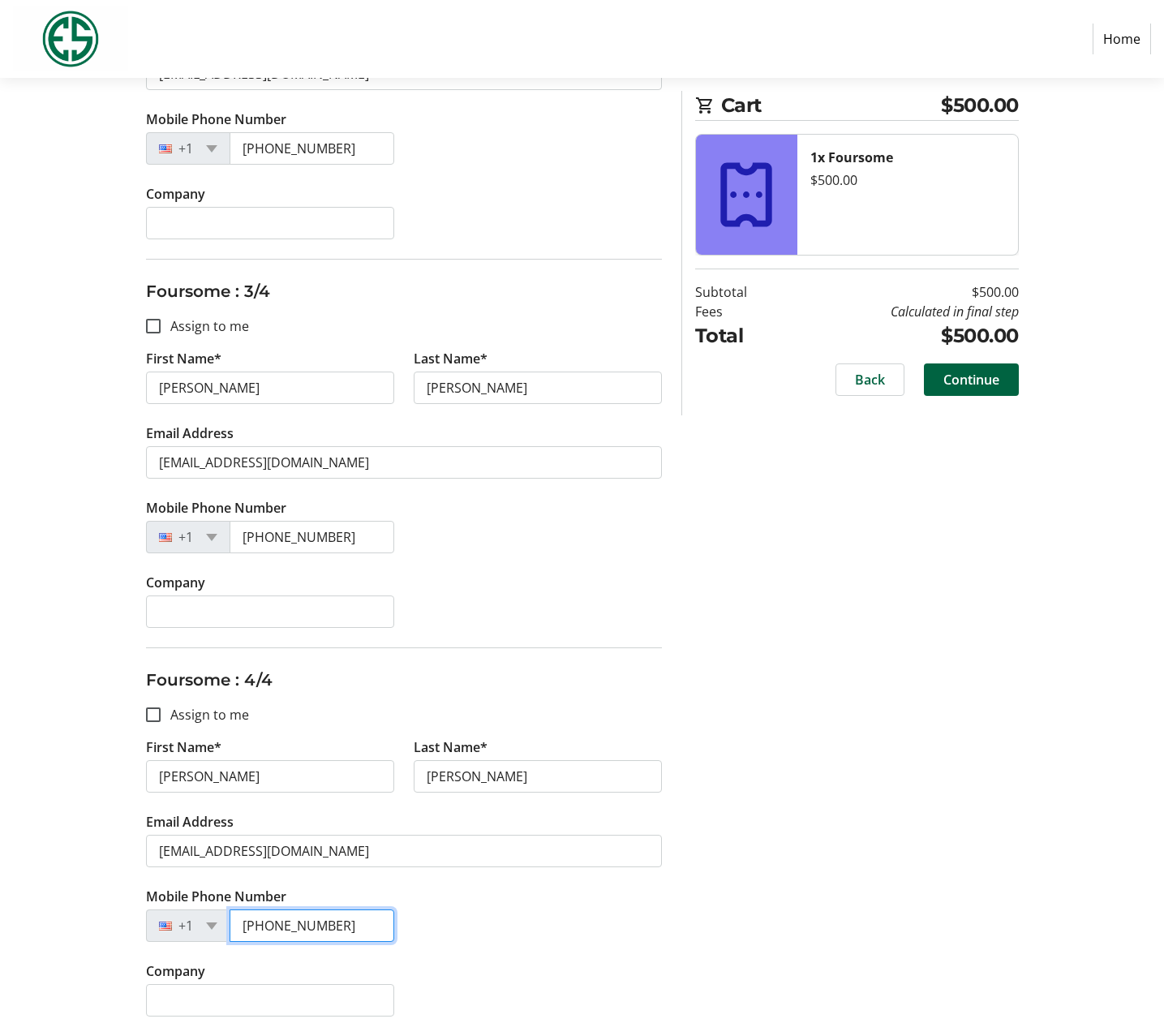
type input "[PHONE_NUMBER]"
click at [801, 958] on div "Assign Tickets Enter details for each attendee so that they receive their ticke…" at bounding box center [582, 185] width 1071 height 1700
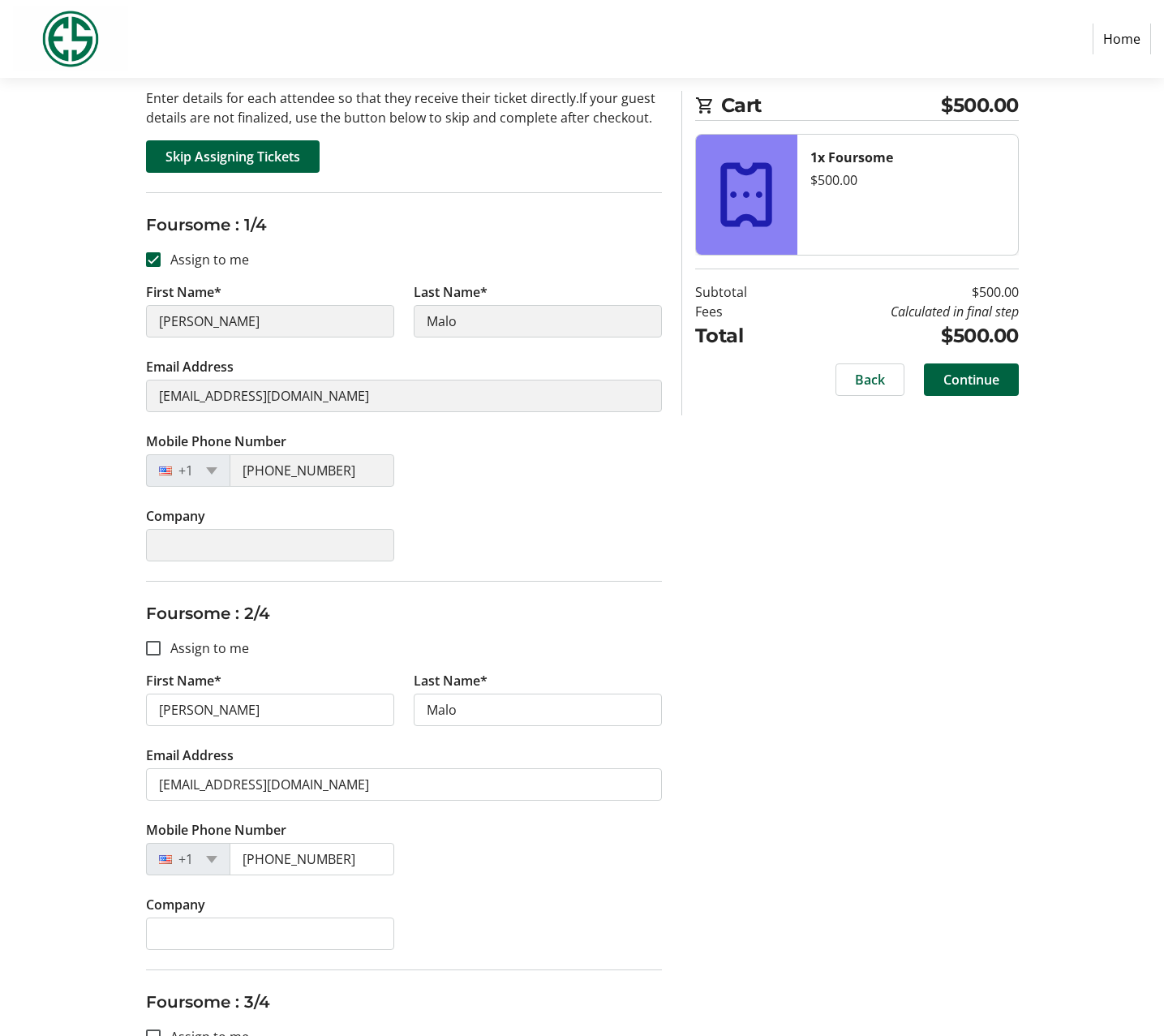
scroll to position [167, 0]
click at [973, 388] on span "Continue" at bounding box center [971, 379] width 56 height 19
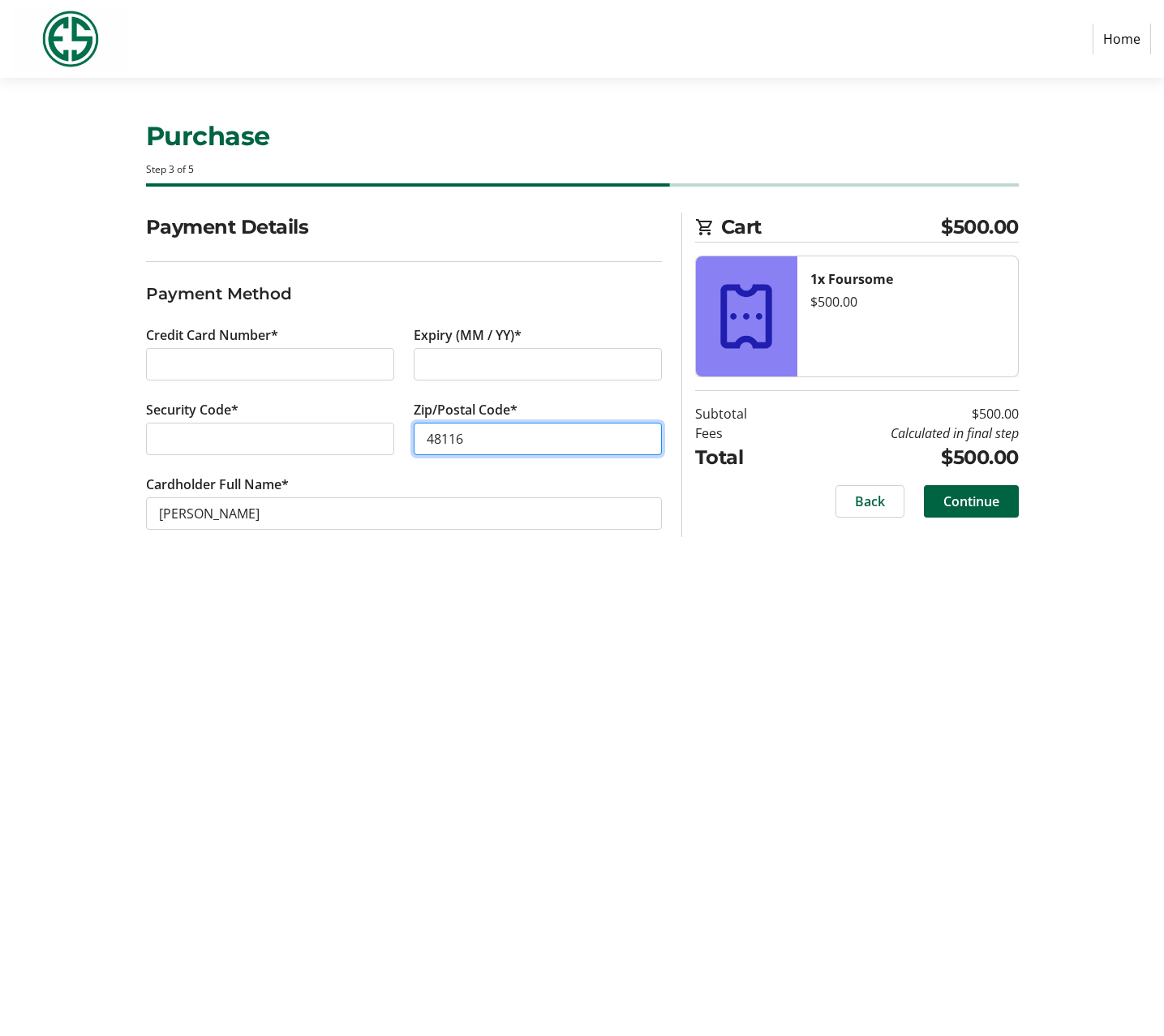
type input "48116"
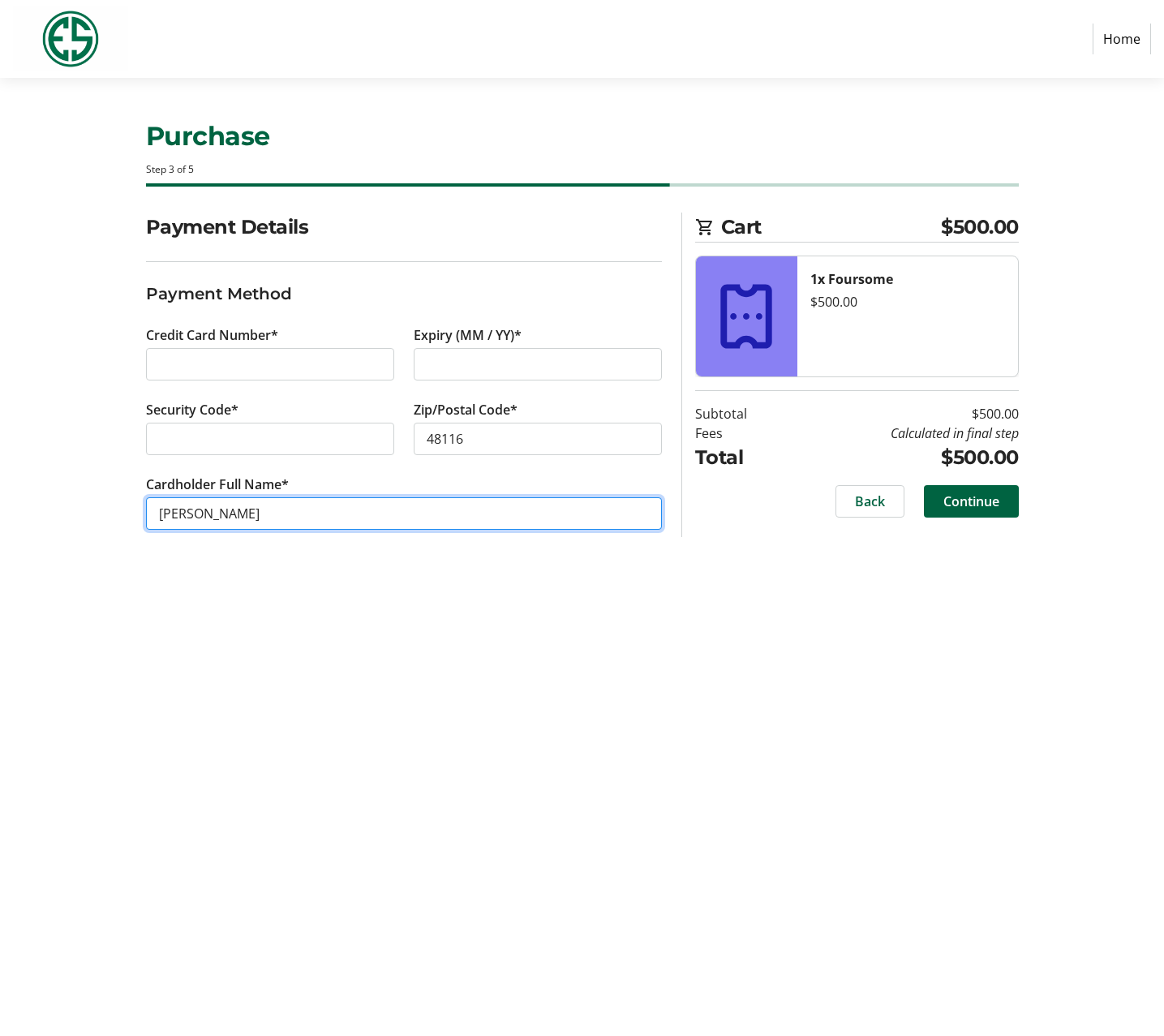
click at [204, 514] on input "[PERSON_NAME]" at bounding box center [404, 513] width 516 height 33
type input "[PERSON_NAME]"
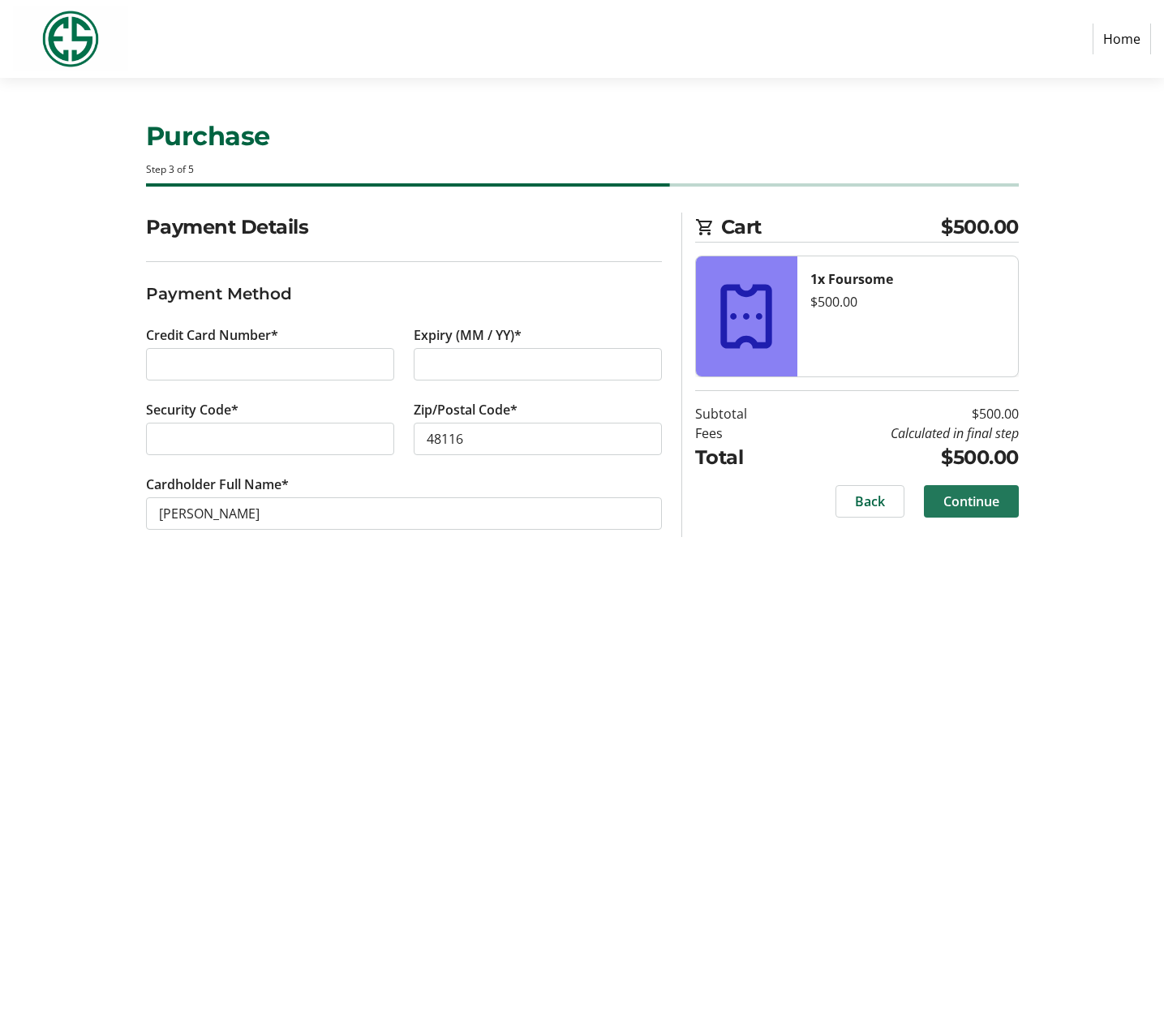
click at [947, 500] on span "Continue" at bounding box center [971, 502] width 56 height 19
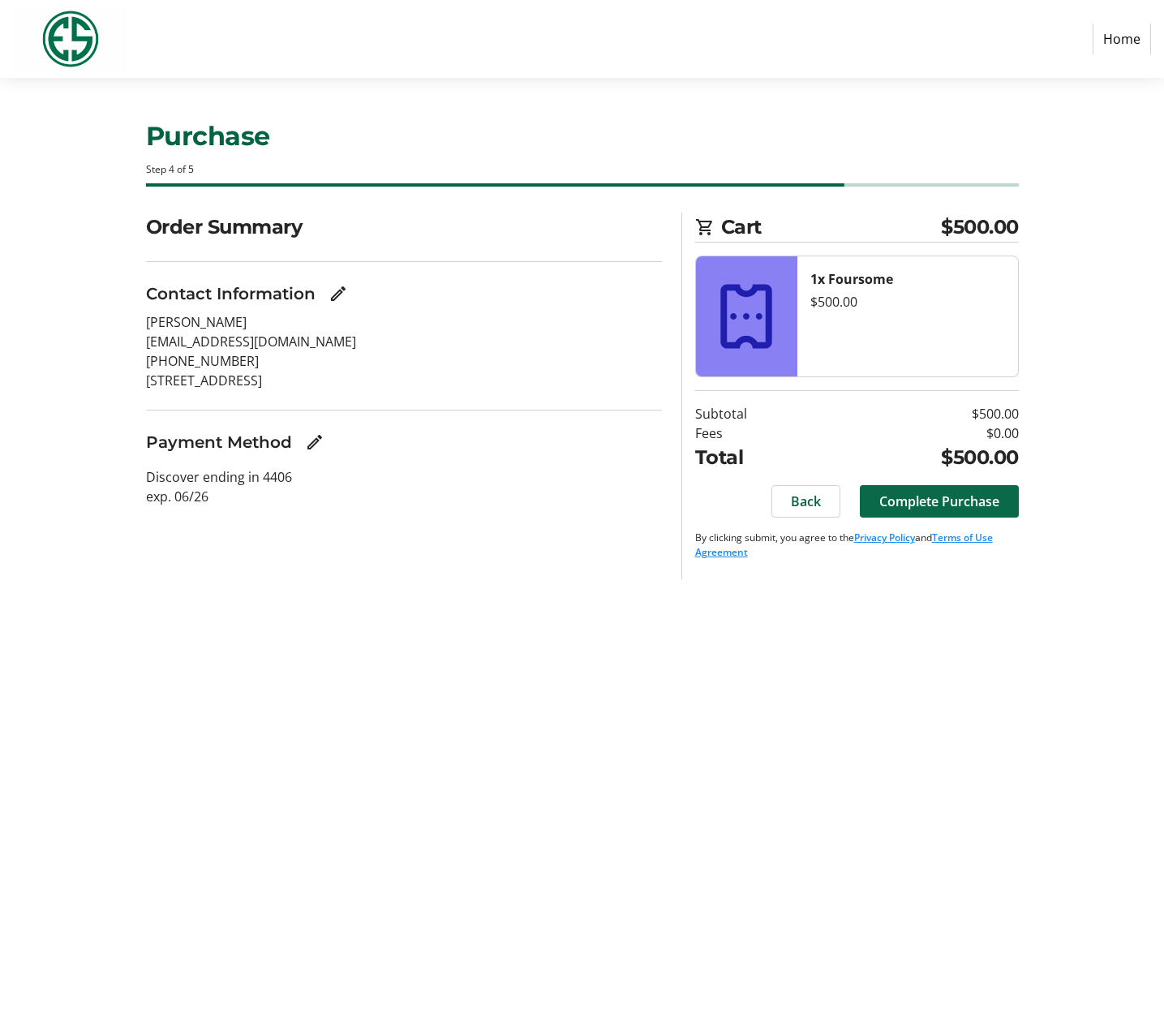
scroll to position [0, 1]
click at [910, 498] on span "Complete Purchase" at bounding box center [939, 502] width 120 height 19
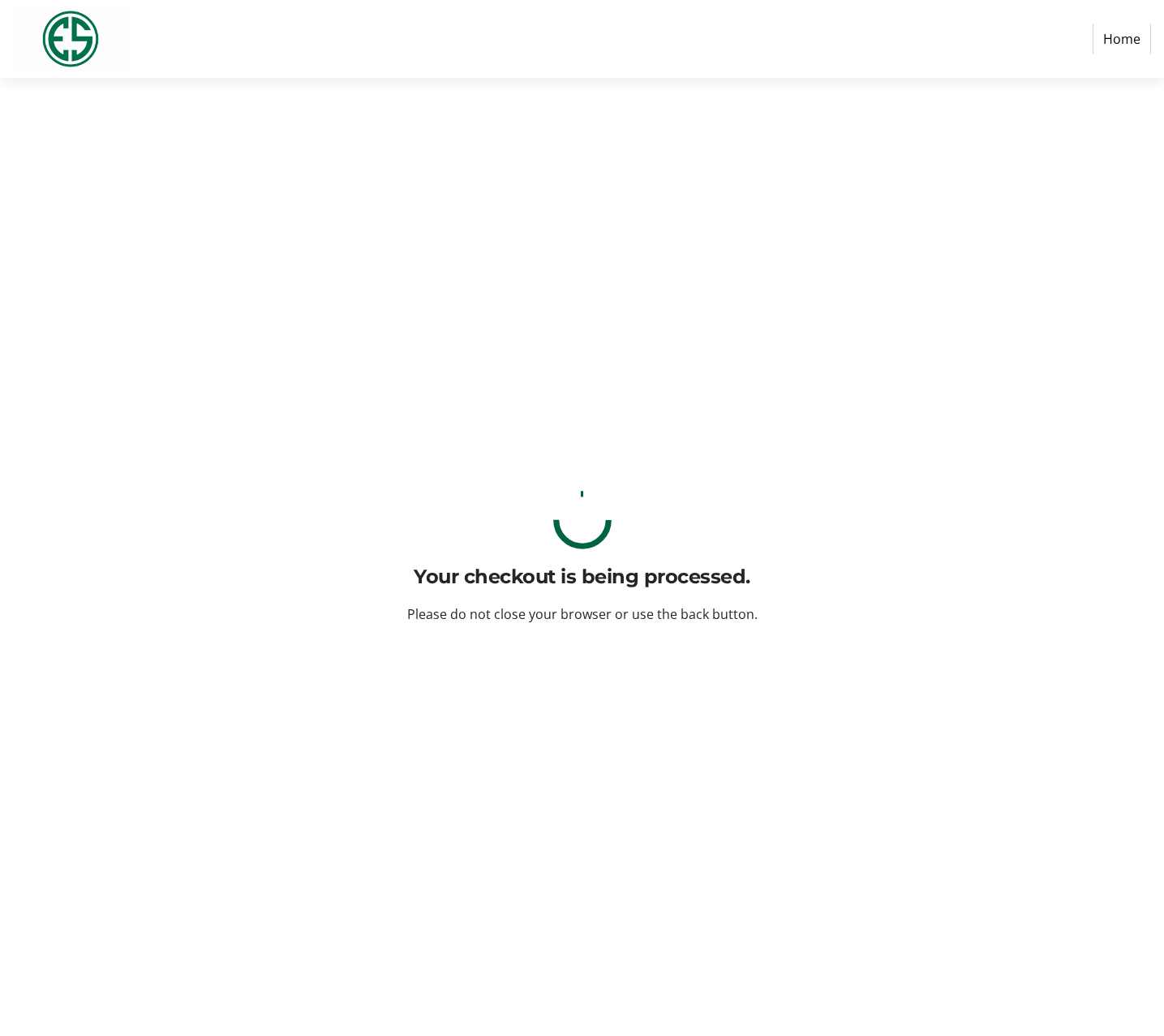
scroll to position [0, 0]
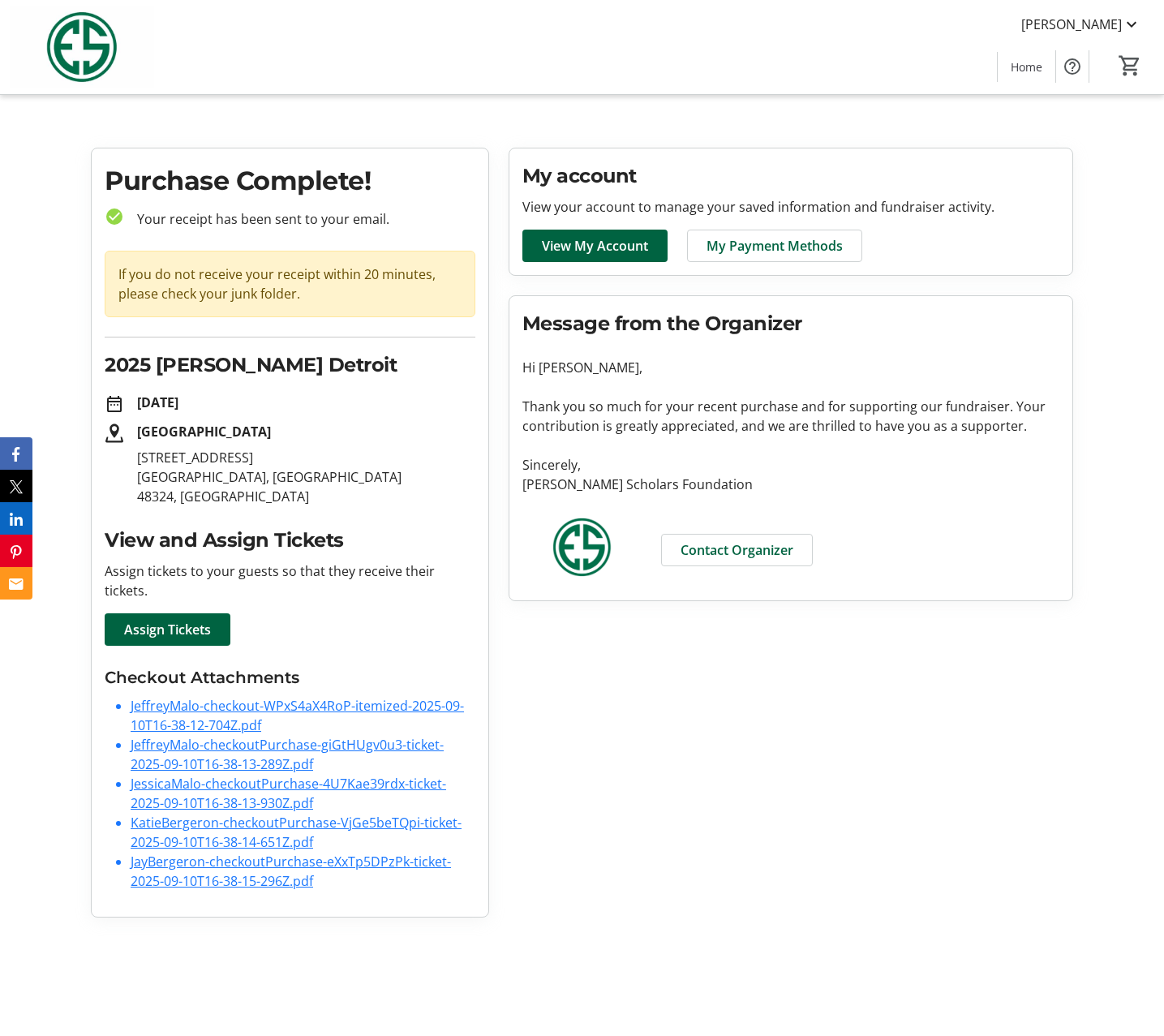
click at [248, 740] on link "JeffreyMalo-checkoutPurchase-giGtHUgv0u3-ticket-2025-09-10T16-38-13-289Z.pdf" at bounding box center [286, 754] width 313 height 37
